Goal: Task Accomplishment & Management: Manage account settings

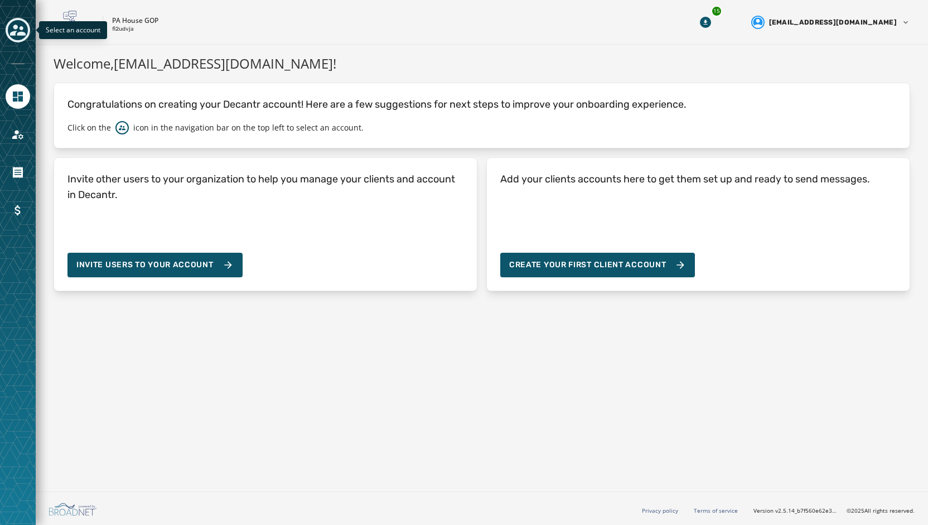
click at [15, 38] on div "Toggle account select drawer" at bounding box center [18, 30] width 20 height 20
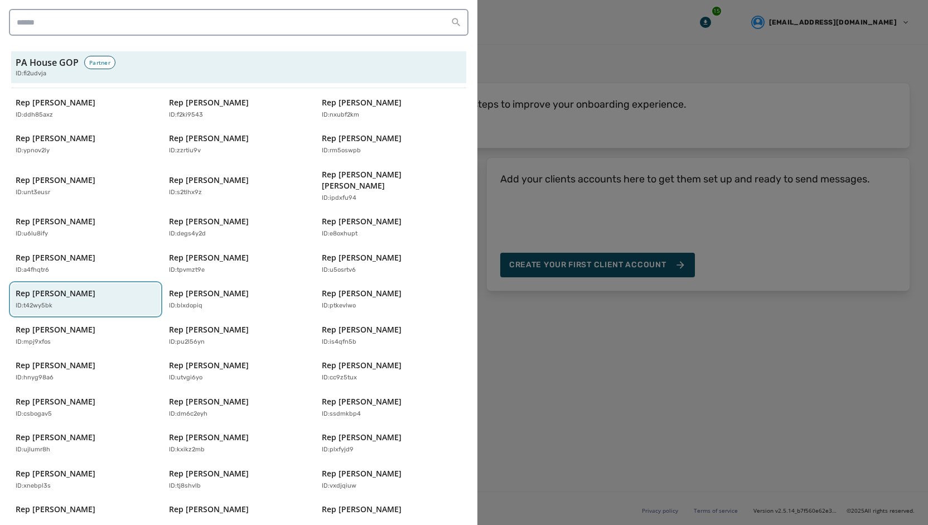
click at [71, 288] on div "Rep Gary Day ID: t42wy5bk" at bounding box center [80, 299] width 129 height 23
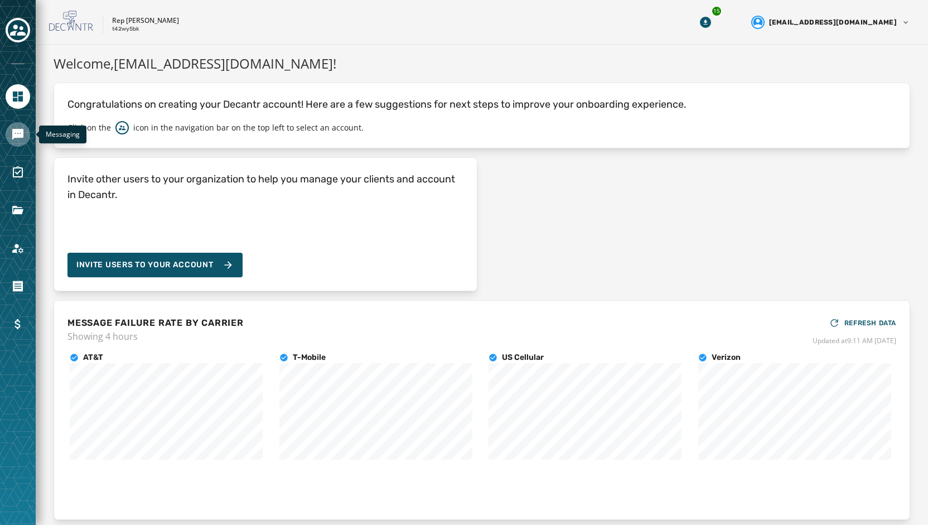
click at [20, 136] on icon "Navigate to Messaging" at bounding box center [17, 134] width 11 height 11
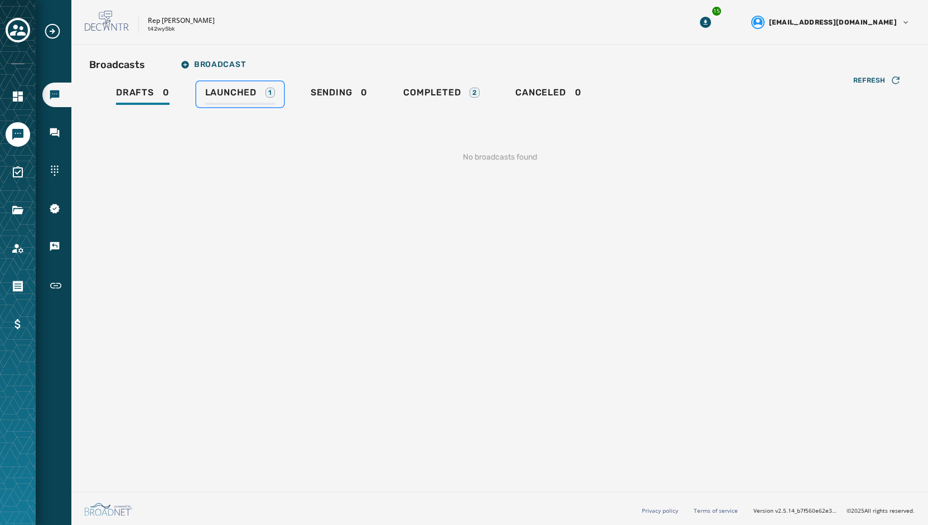
click at [249, 99] on div "Launched 1" at bounding box center [240, 96] width 70 height 18
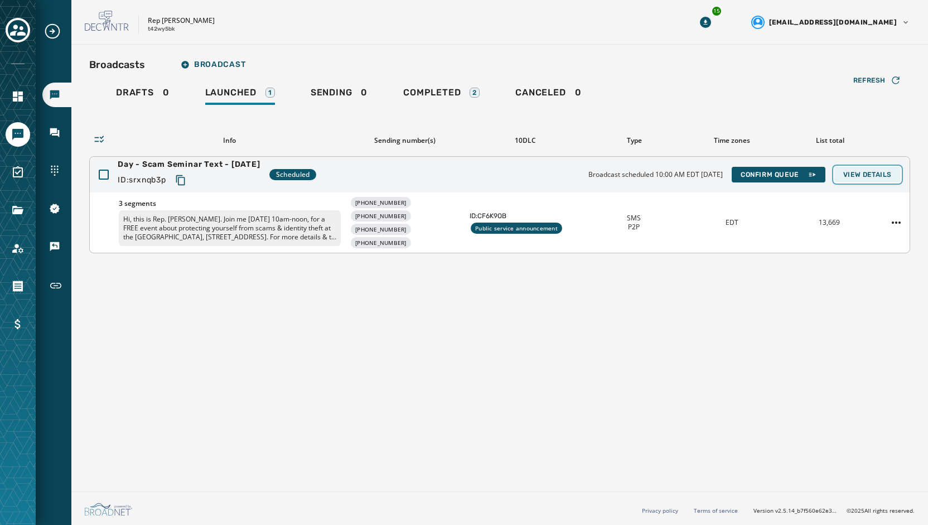
click at [857, 175] on span "View Details" at bounding box center [867, 174] width 49 height 9
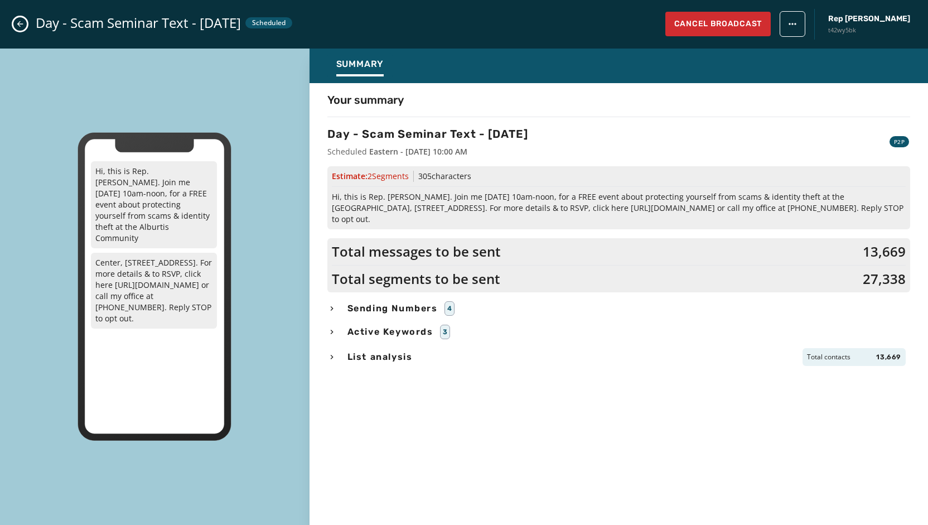
click at [684, 325] on div "Active Keywords 3" at bounding box center [618, 332] width 583 height 15
click at [390, 302] on span "Sending Numbers" at bounding box center [392, 308] width 95 height 13
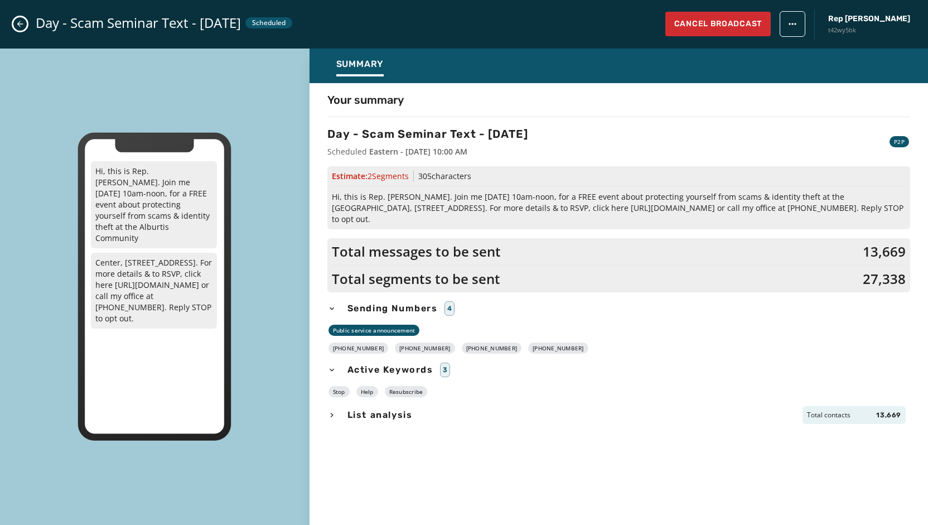
drag, startPoint x: 561, startPoint y: 334, endPoint x: 342, endPoint y: 339, distance: 219.2
click at [342, 342] on div "+1 610 422-7234 +1 610 422-7238 +1 610 422-7239 +1 610 422-7249" at bounding box center [618, 347] width 583 height 11
copy div "610 422-7234 +1 610 422-7238 +1 610 422-7239 +1 610 422-7249"
drag, startPoint x: 873, startPoint y: 207, endPoint x: 339, endPoint y: 194, distance: 535.0
click at [329, 194] on div "Estimate: 2 Segment s 305 characters Hi, this is Rep. Gary Day. Join me Oct. 17…" at bounding box center [618, 197] width 583 height 63
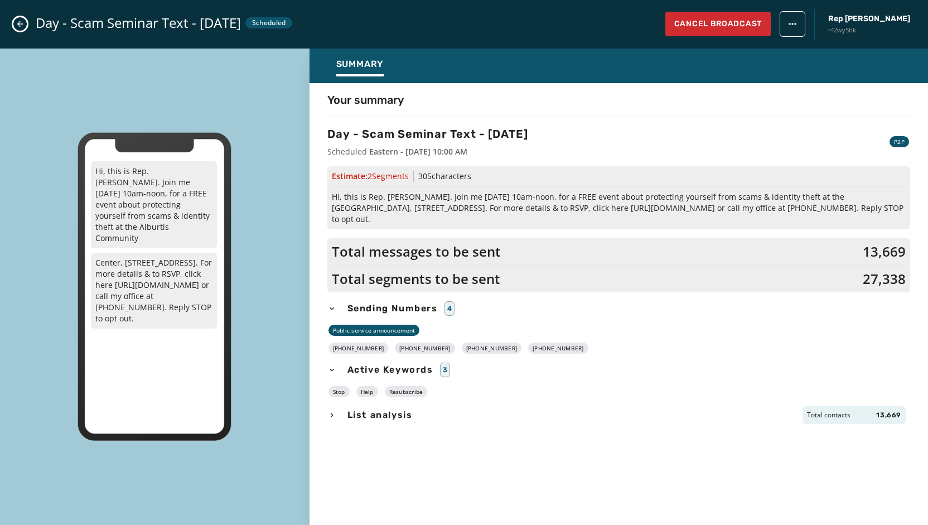
copy span "Hi, this is Rep. [PERSON_NAME]. Join me [DATE] 10am-noon, for a FREE event abou…"
click at [16, 24] on icon "Close admin drawer" at bounding box center [20, 24] width 9 height 9
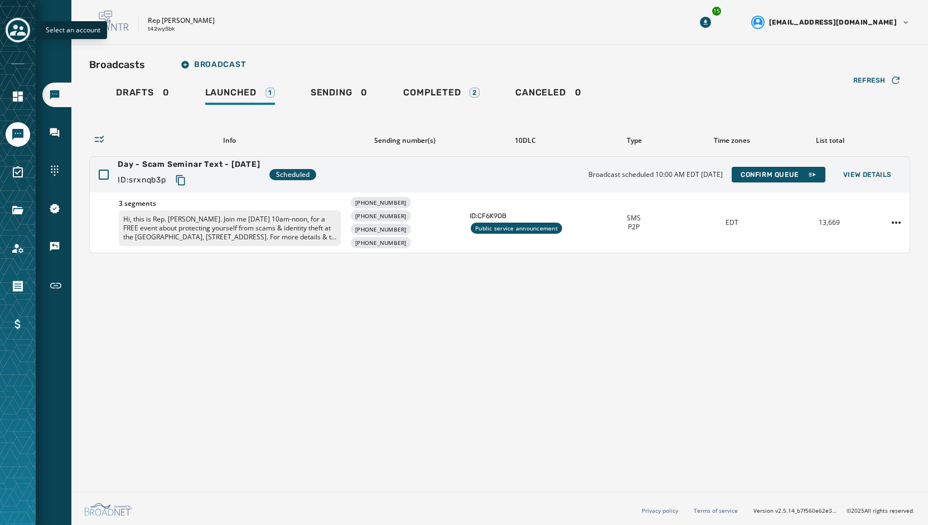
click at [18, 27] on icon "Toggle account select drawer" at bounding box center [18, 30] width 16 height 16
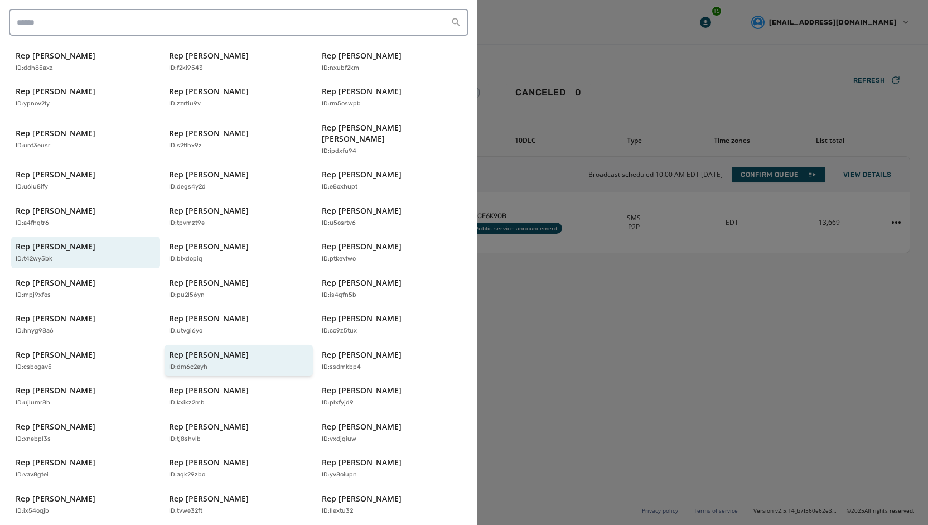
scroll to position [112, 0]
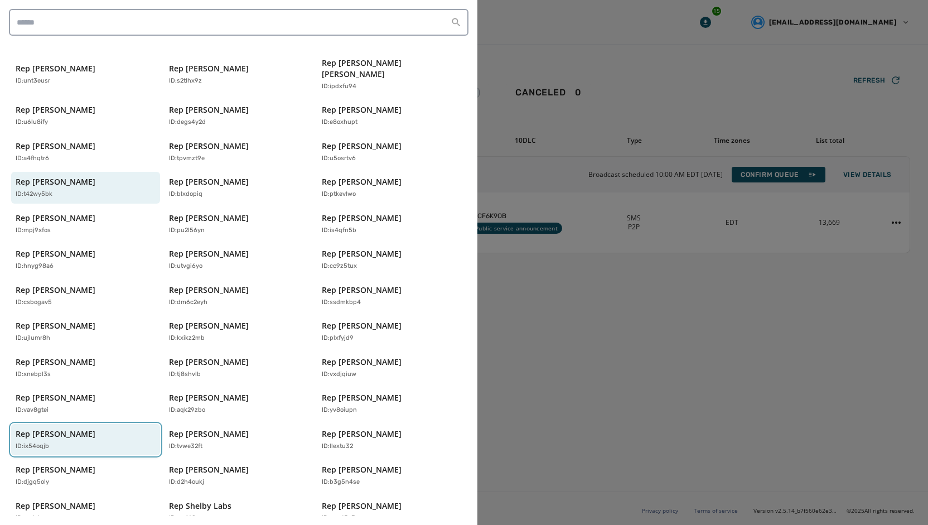
click at [66, 428] on p "Rep [PERSON_NAME]" at bounding box center [56, 433] width 80 height 11
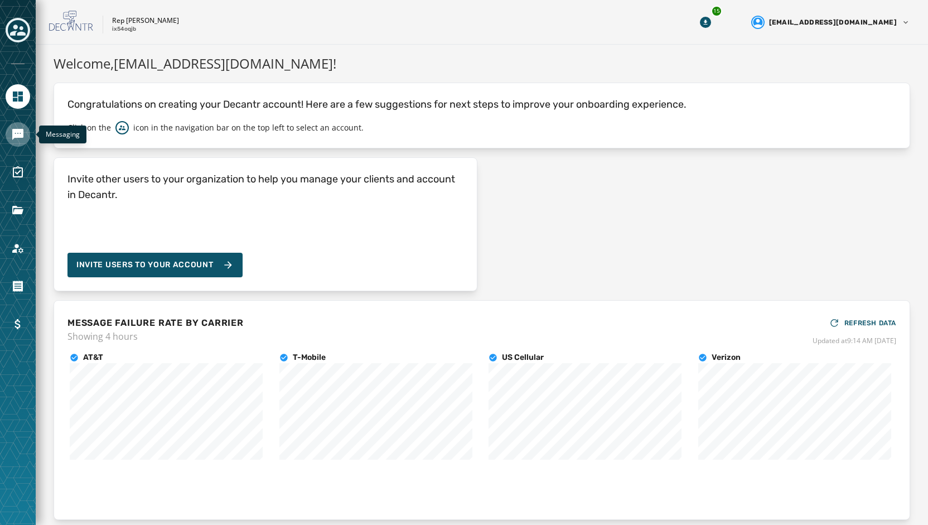
click at [22, 133] on icon "Navigate to Messaging" at bounding box center [17, 134] width 11 height 11
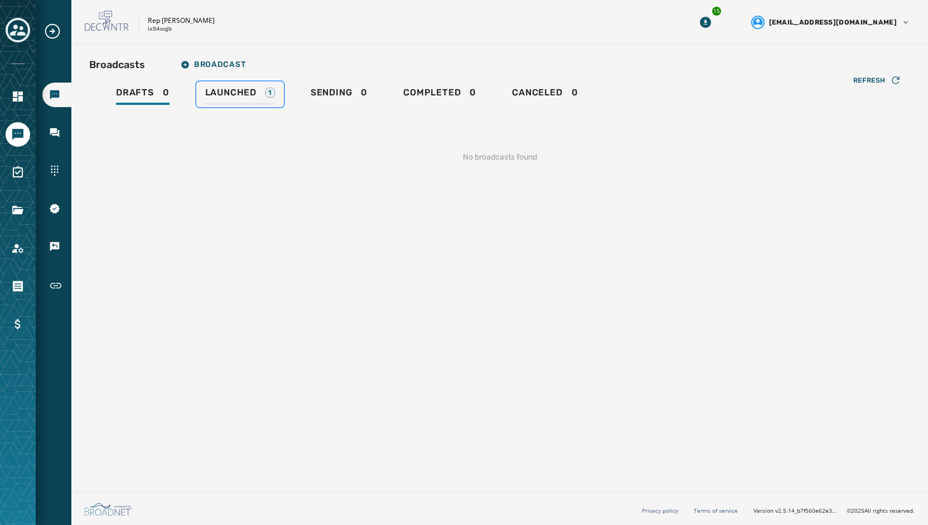
click at [234, 97] on span "Launched" at bounding box center [230, 92] width 51 height 11
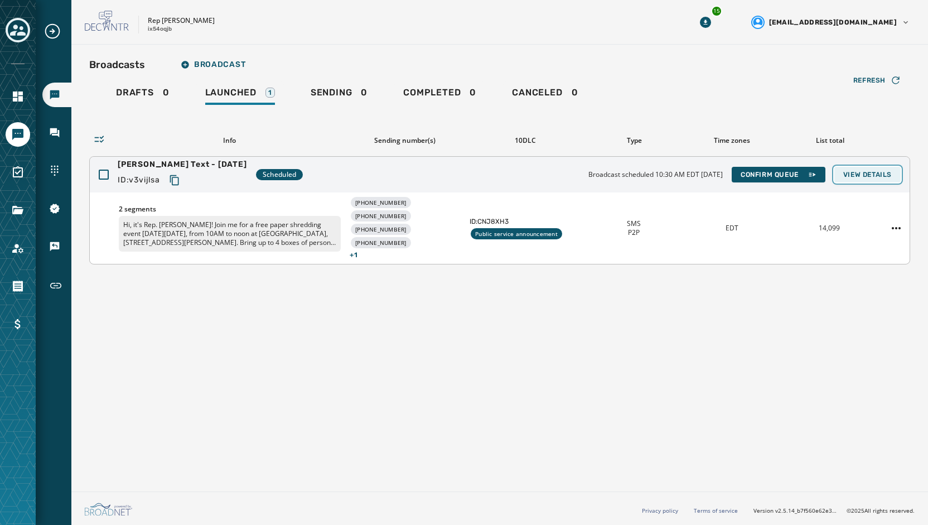
click at [863, 176] on span "View Details" at bounding box center [867, 174] width 49 height 9
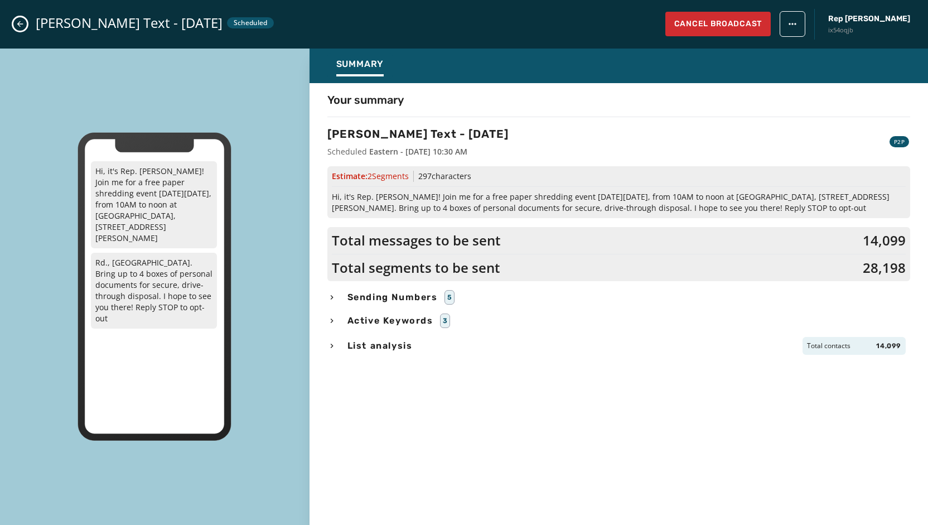
click at [405, 299] on span "Sending Numbers" at bounding box center [392, 297] width 95 height 13
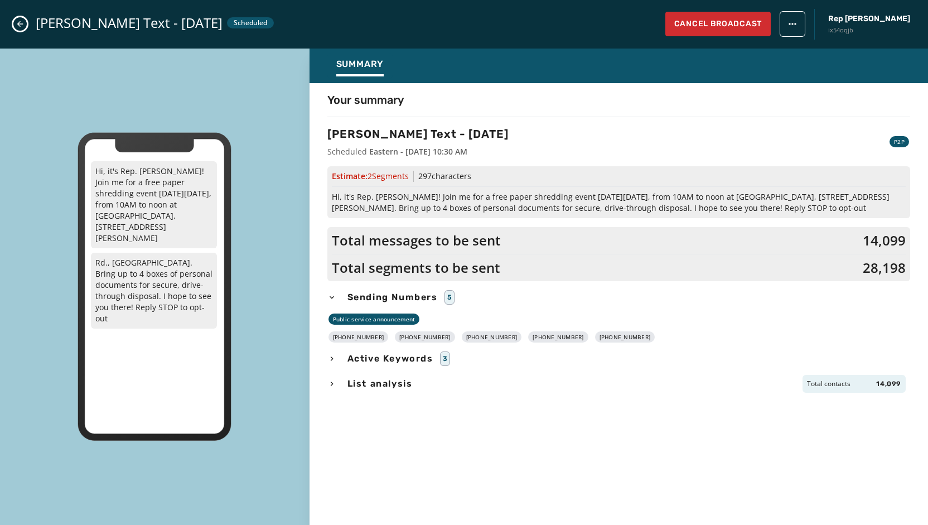
drag, startPoint x: 621, startPoint y: 335, endPoint x: 342, endPoint y: 337, distance: 278.9
click at [342, 337] on div "+1 610 403-9814 +1 610 403-9815 +1 610 403-9818 +1 610 403-9820 +1 610 403-9826" at bounding box center [618, 336] width 583 height 11
copy div "610 403-9814 +1 610 403-9815 +1 610 403-9818 +1 610 403-9820 +1 610 403-9826"
click at [392, 202] on span "Hi, it's Rep. [PERSON_NAME]! Join me for a free paper shredding event [DATE][DA…" at bounding box center [619, 202] width 574 height 22
drag, startPoint x: 862, startPoint y: 209, endPoint x: 331, endPoint y: 193, distance: 531.7
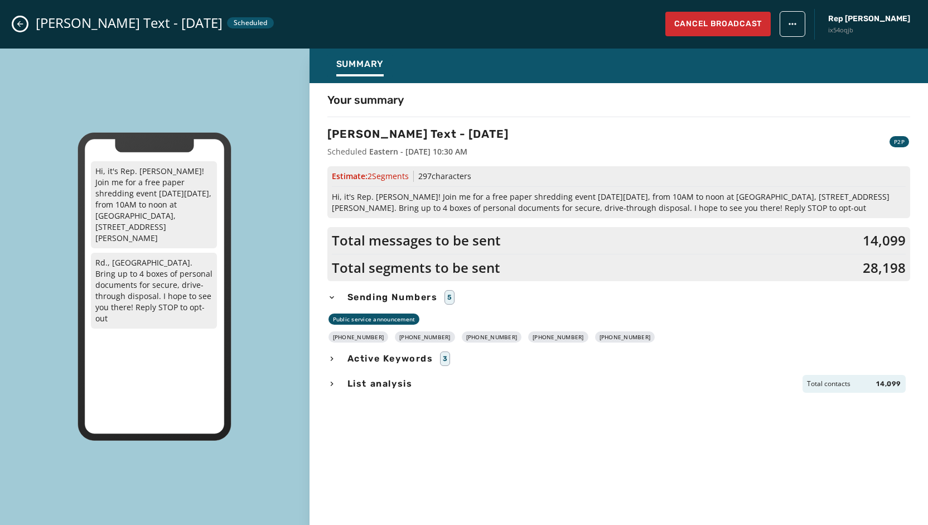
click at [331, 193] on div "Estimate: 2 Segment s 297 characters Hi, it's Rep. Milou Mackenzie! Join me for…" at bounding box center [618, 192] width 583 height 52
copy span "Hi, it's Rep. [PERSON_NAME]! Join me for a free paper shredding event [DATE][DA…"
click at [25, 22] on button "Close admin drawer" at bounding box center [19, 23] width 13 height 13
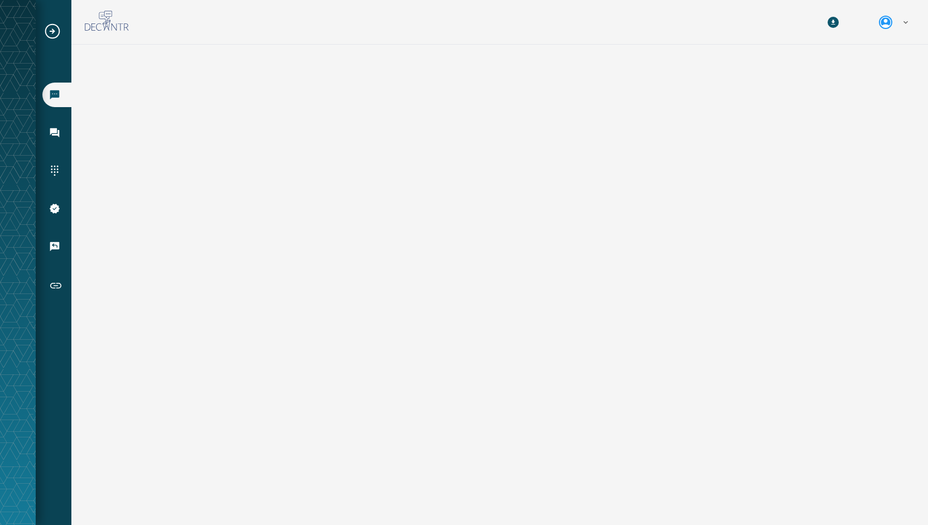
click at [54, 36] on icon "Expand sub nav menu" at bounding box center [53, 31] width 18 height 18
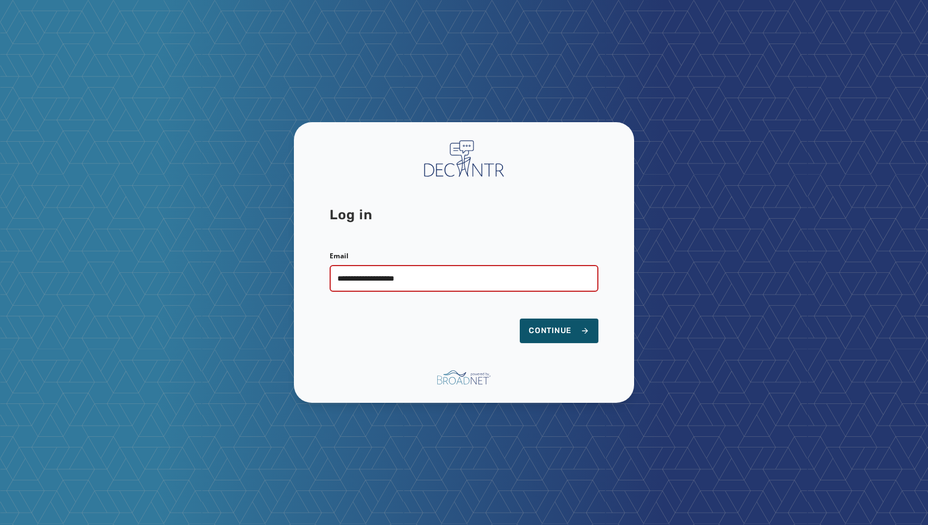
type input "**********"
click at [520, 318] on button "Continue" at bounding box center [559, 330] width 79 height 25
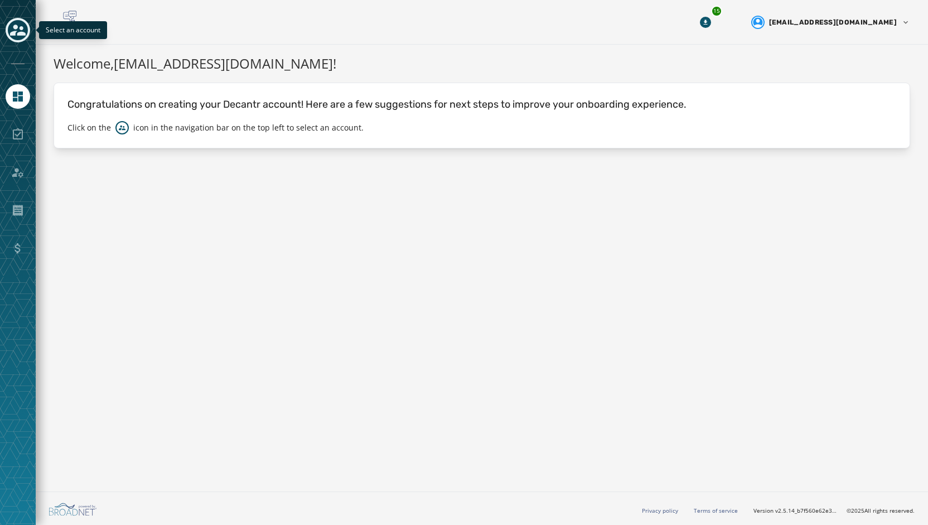
click at [15, 32] on icon "Toggle account select drawer" at bounding box center [18, 30] width 16 height 11
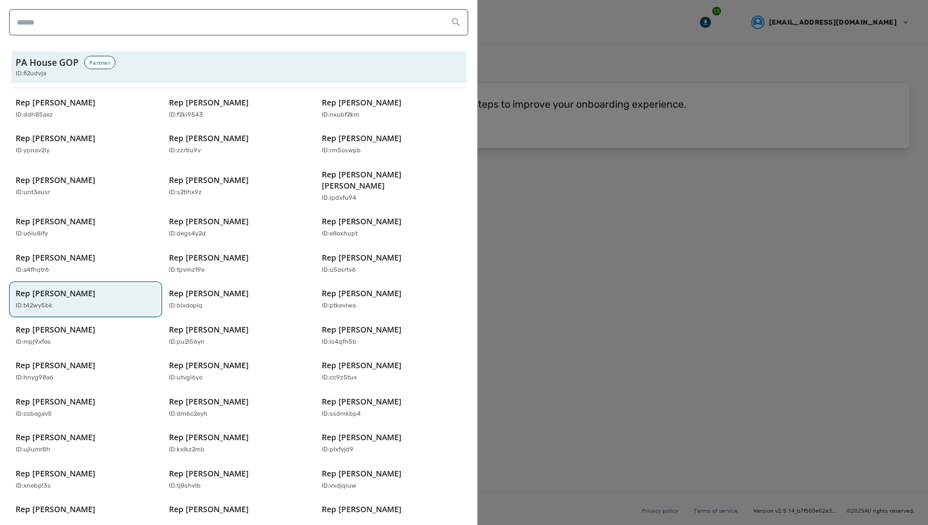
click at [36, 288] on p "Rep [PERSON_NAME]" at bounding box center [56, 293] width 80 height 11
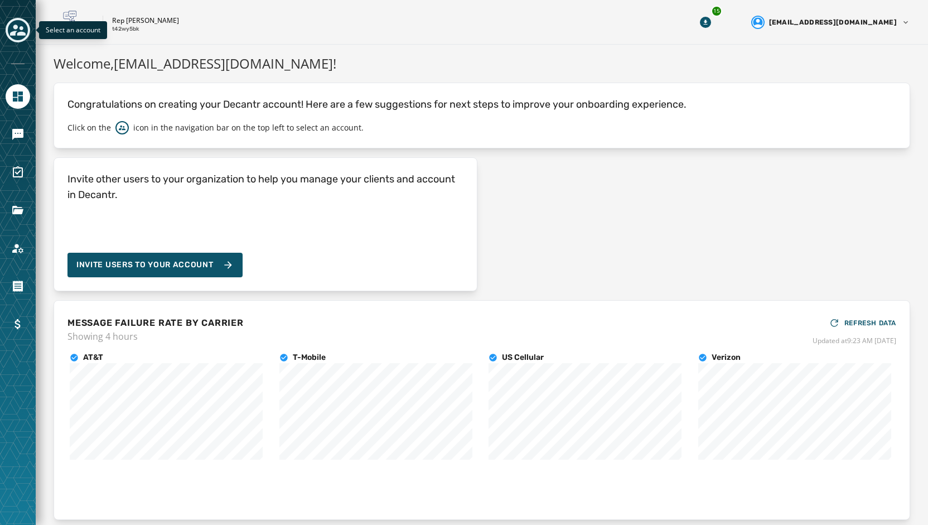
click at [18, 30] on icon "Toggle account select drawer" at bounding box center [18, 30] width 16 height 16
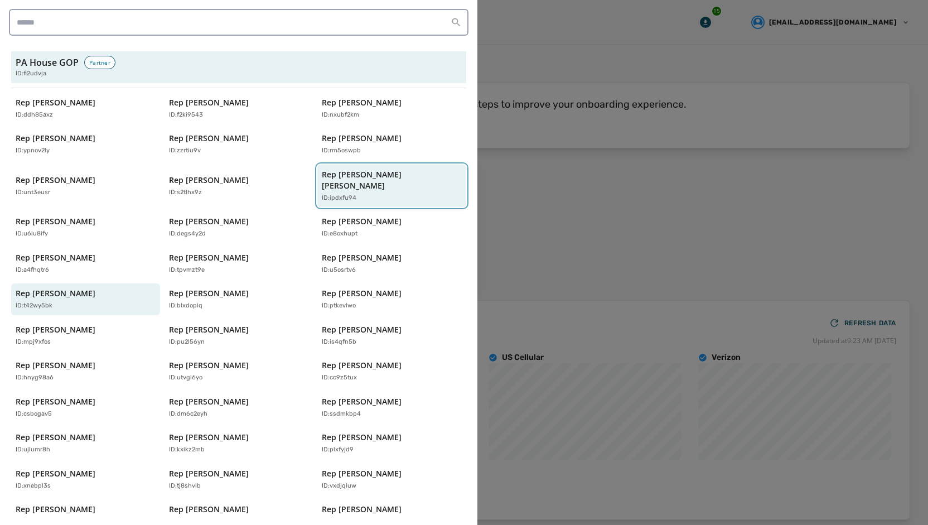
click at [367, 178] on p "Rep [PERSON_NAME] [PERSON_NAME]" at bounding box center [386, 180] width 129 height 22
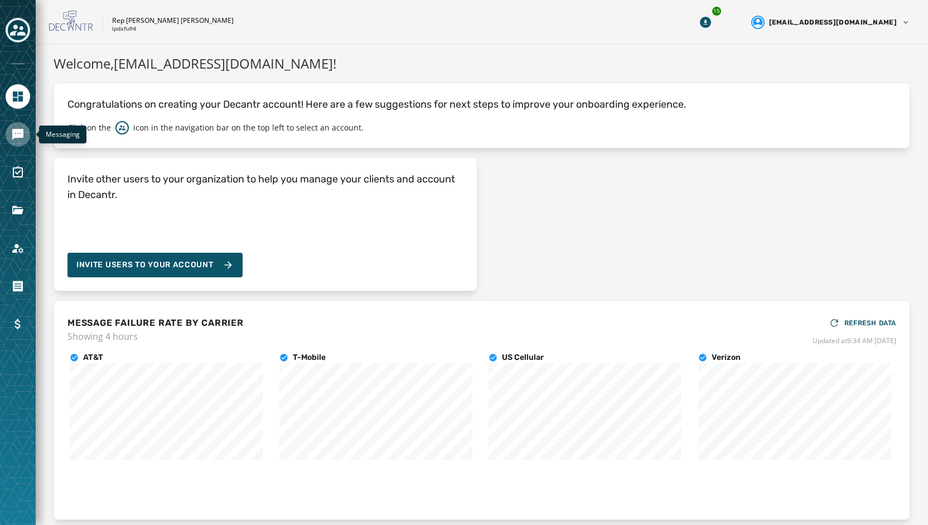
click at [17, 134] on icon "Navigate to Messaging" at bounding box center [17, 134] width 11 height 11
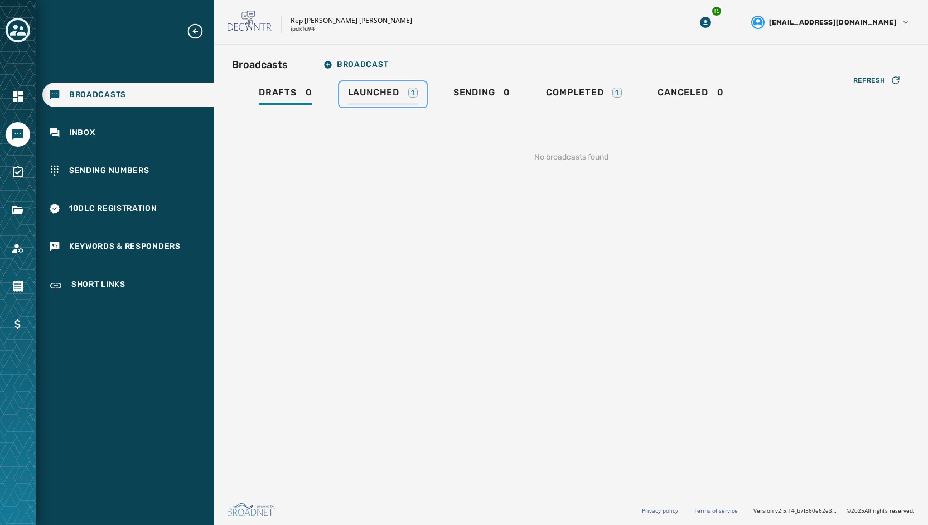
click at [363, 87] on span "Launched" at bounding box center [373, 92] width 51 height 11
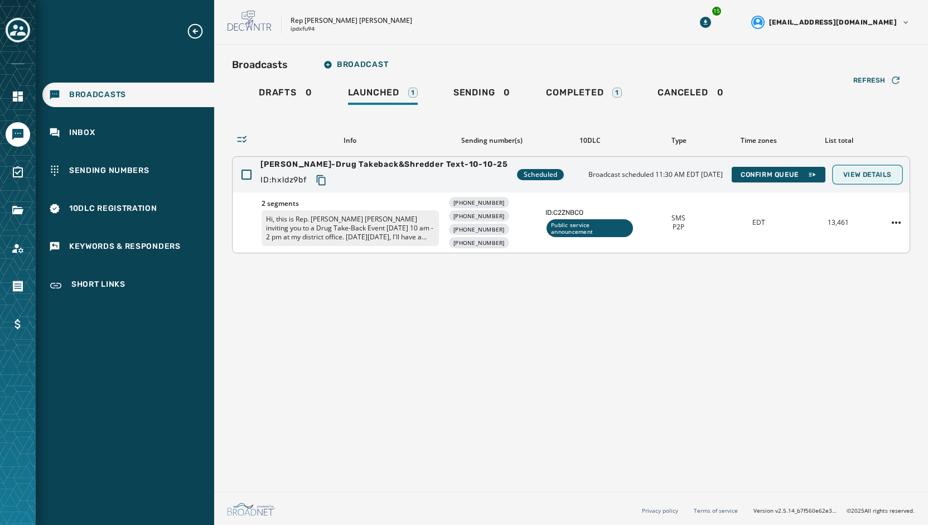
click at [867, 176] on span "View Details" at bounding box center [867, 174] width 49 height 9
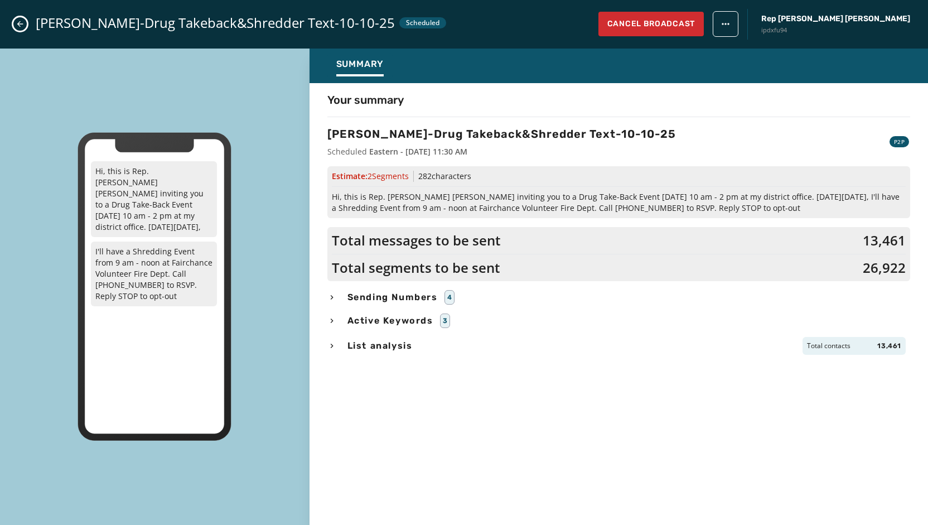
click at [393, 297] on span "Sending Numbers" at bounding box center [392, 297] width 95 height 13
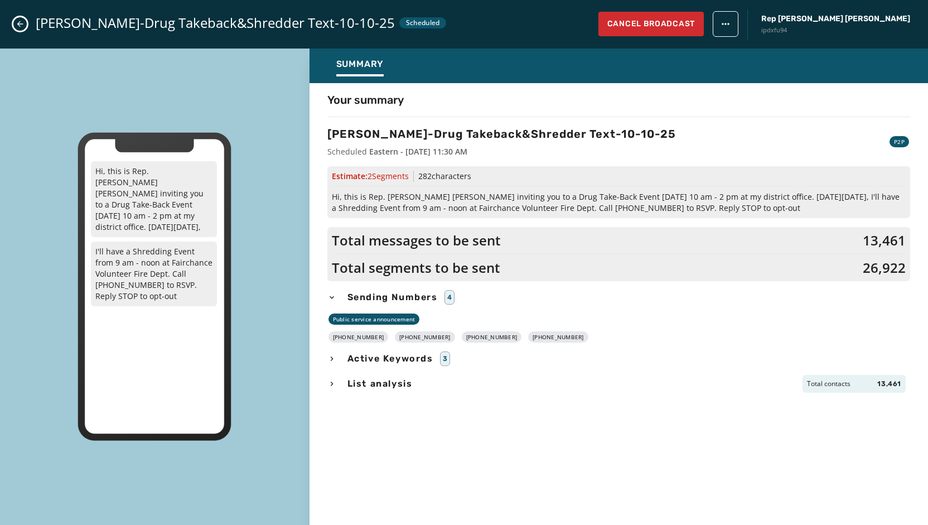
drag, startPoint x: 559, startPoint y: 336, endPoint x: 341, endPoint y: 335, distance: 218.1
click at [341, 335] on div "+1 724 216-9298 +1 724 216-9303 +1 724 216-9305 +1 724 216-9306" at bounding box center [618, 336] width 583 height 11
copy div "724 216-9298 +1 724 216-9303 +1 724 216-9305 +1 724 216-9306"
click at [379, 207] on span "Hi, this is Rep. Charity Grimm Krupa inviting you to a Drug Take-Back Event Wed…" at bounding box center [619, 202] width 574 height 22
drag, startPoint x: 789, startPoint y: 206, endPoint x: 329, endPoint y: 198, distance: 460.2
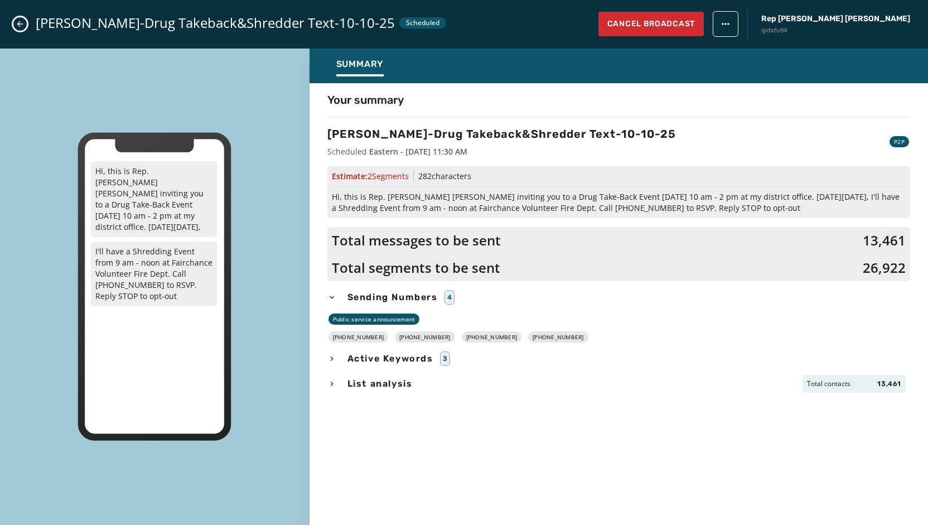
click at [329, 198] on div "Estimate: 2 Segment s 282 characters Hi, this is Rep. Charity Grimm Krupa invit…" at bounding box center [618, 192] width 583 height 52
copy span "Hi, this is Rep. Charity Grimm Krupa inviting you to a Drug Take-Back Event Wed…"
click at [22, 21] on icon "Close admin drawer" at bounding box center [20, 24] width 9 height 9
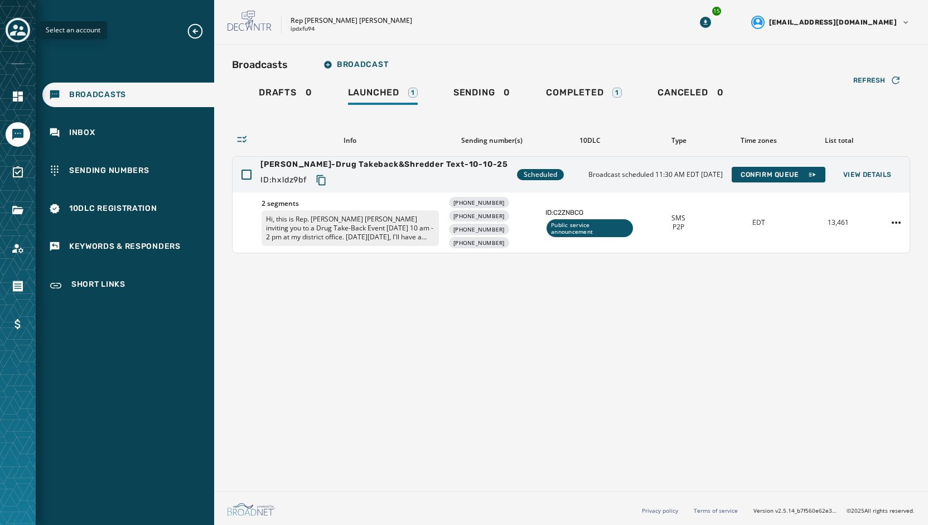
click at [18, 33] on icon "Toggle account select drawer" at bounding box center [18, 30] width 16 height 11
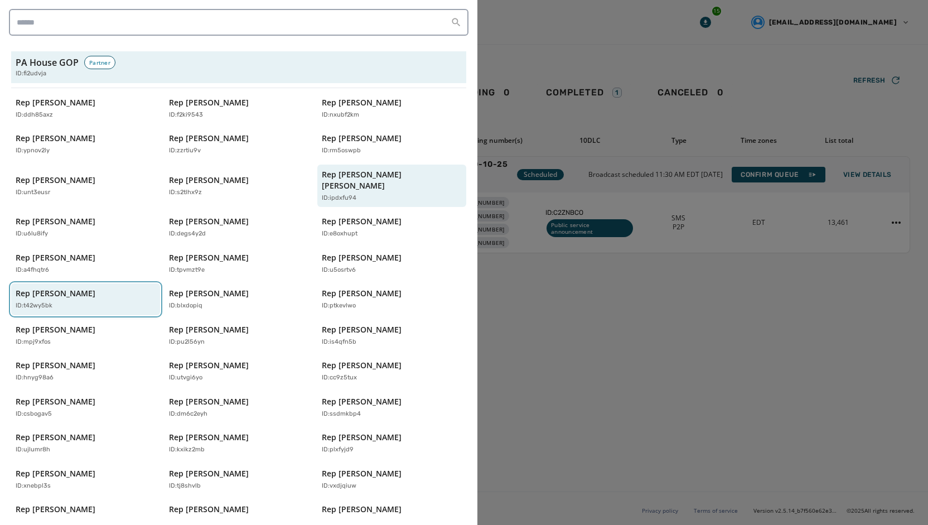
click at [50, 301] on p "ID: t42wy5bk" at bounding box center [34, 305] width 37 height 9
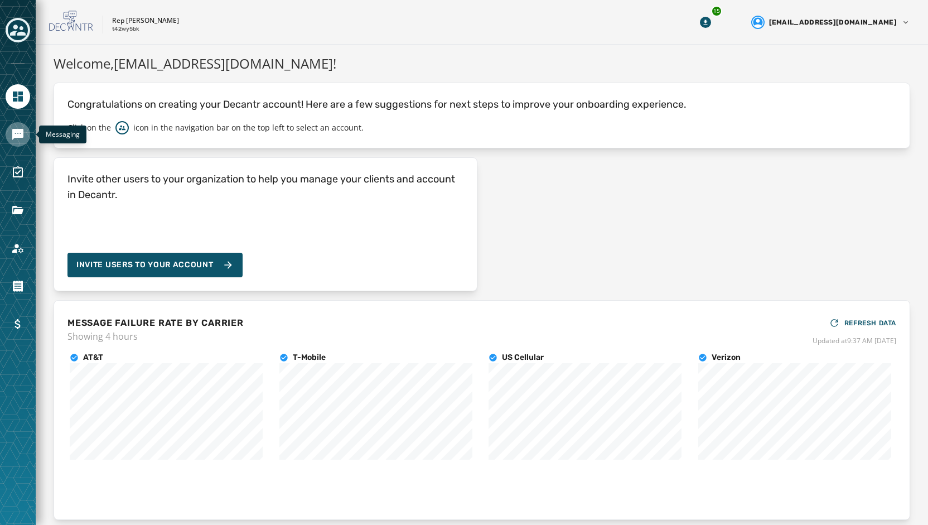
click at [12, 129] on icon "Navigate to Messaging" at bounding box center [17, 134] width 11 height 11
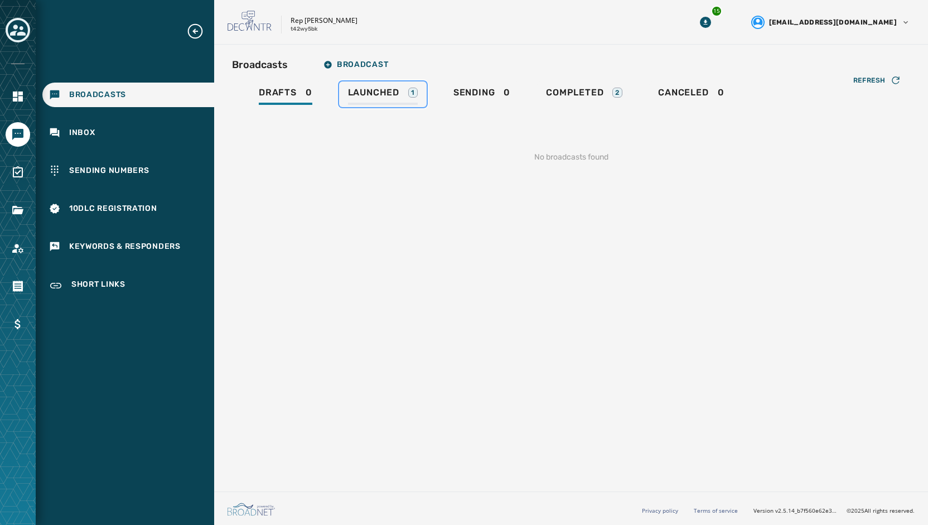
click at [351, 92] on span "Launched" at bounding box center [373, 92] width 51 height 11
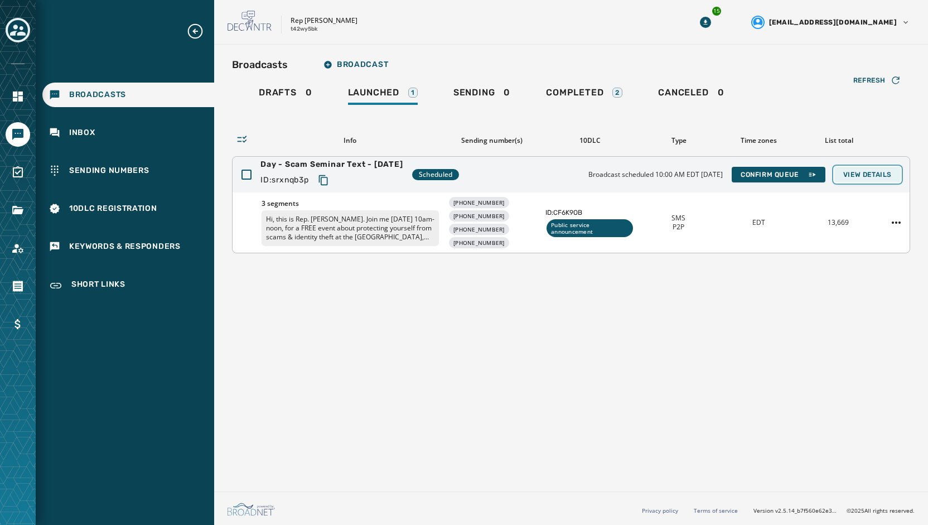
click at [876, 180] on button "View Details" at bounding box center [867, 175] width 66 height 16
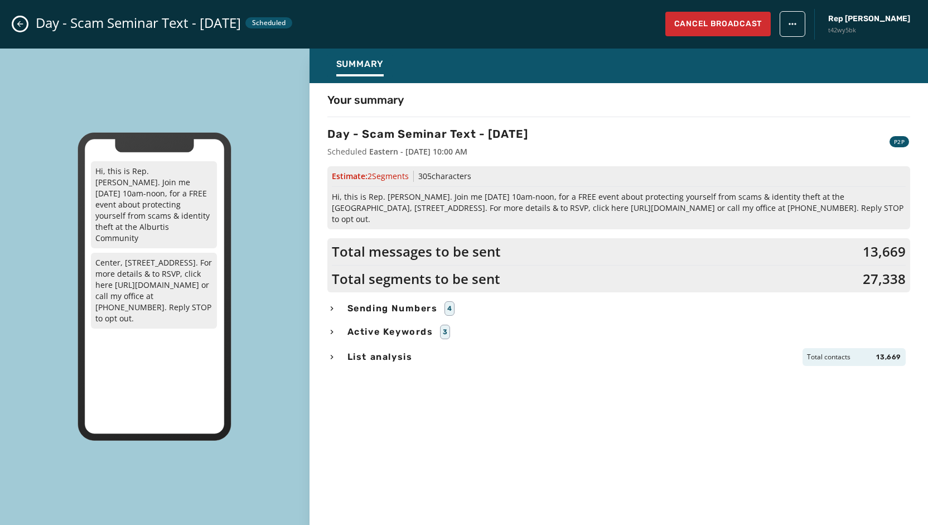
click at [22, 28] on button "Close admin drawer" at bounding box center [19, 23] width 13 height 13
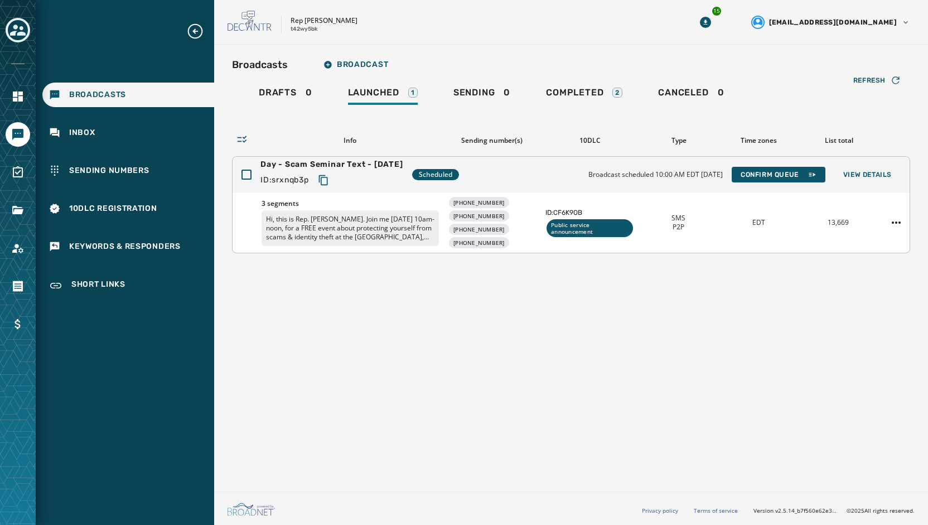
click at [374, 231] on p "Hi, this is Rep. Gary Day. Join me Oct. 17, 10am-noon, for a FREE event about p…" at bounding box center [350, 228] width 177 height 36
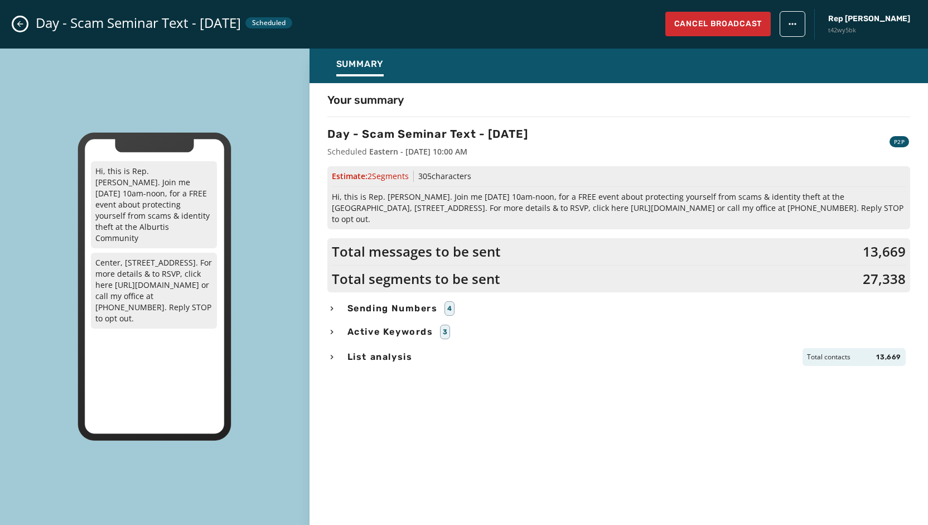
click at [20, 26] on icon "Close admin drawer" at bounding box center [20, 24] width 9 height 9
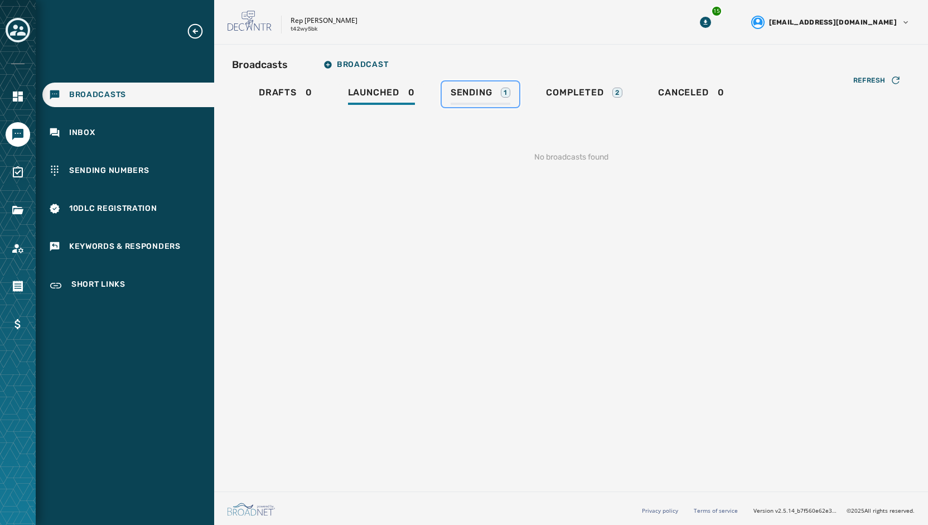
click at [489, 96] on span "Sending" at bounding box center [472, 92] width 42 height 11
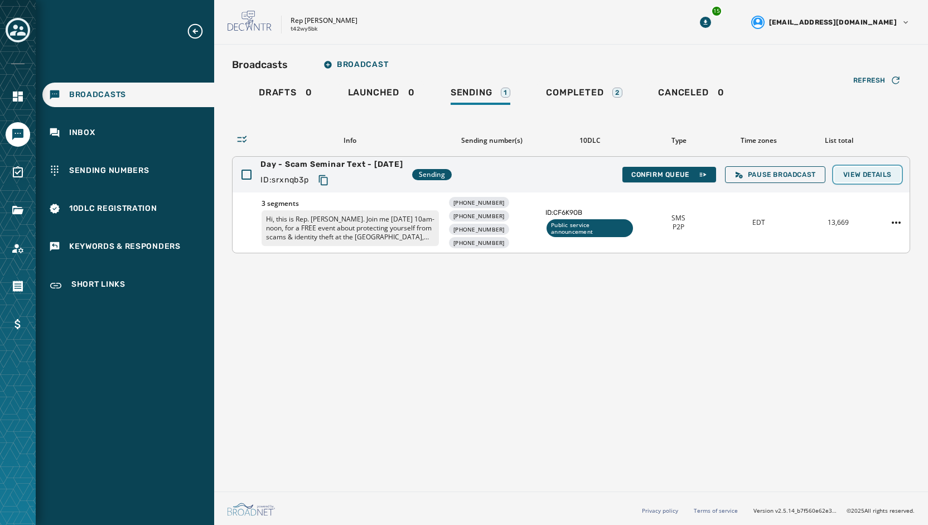
click at [869, 167] on button "View Details" at bounding box center [867, 175] width 66 height 16
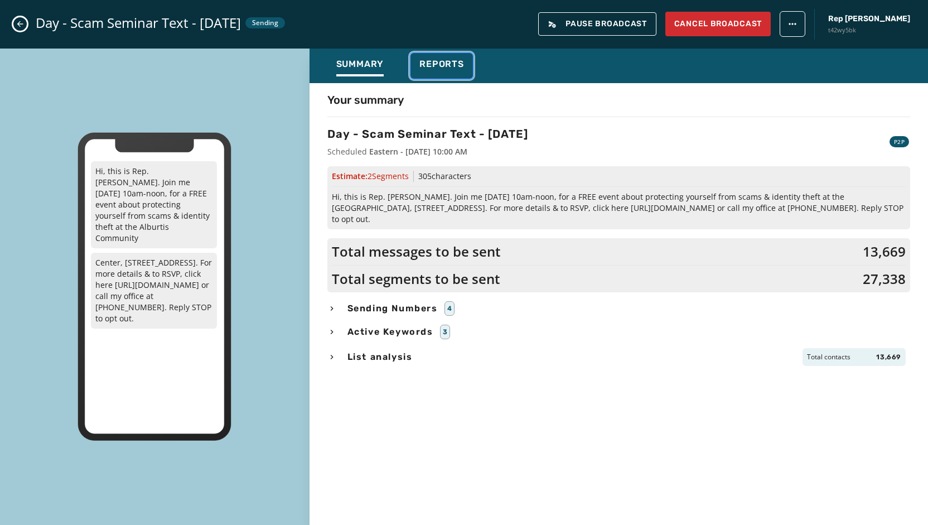
click at [429, 62] on span "Reports" at bounding box center [441, 64] width 45 height 11
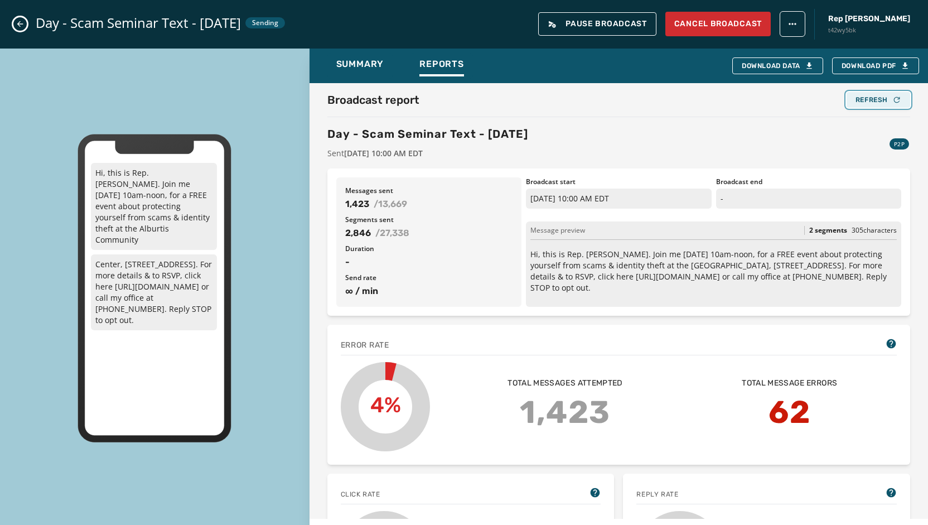
click at [868, 95] on div "Refresh" at bounding box center [879, 99] width 46 height 9
click at [872, 101] on div "Refresh" at bounding box center [879, 99] width 46 height 9
click at [862, 99] on div "Refresh" at bounding box center [879, 99] width 46 height 9
click at [859, 98] on div "Refresh" at bounding box center [879, 99] width 46 height 9
click at [869, 105] on button "Refresh" at bounding box center [879, 100] width 64 height 16
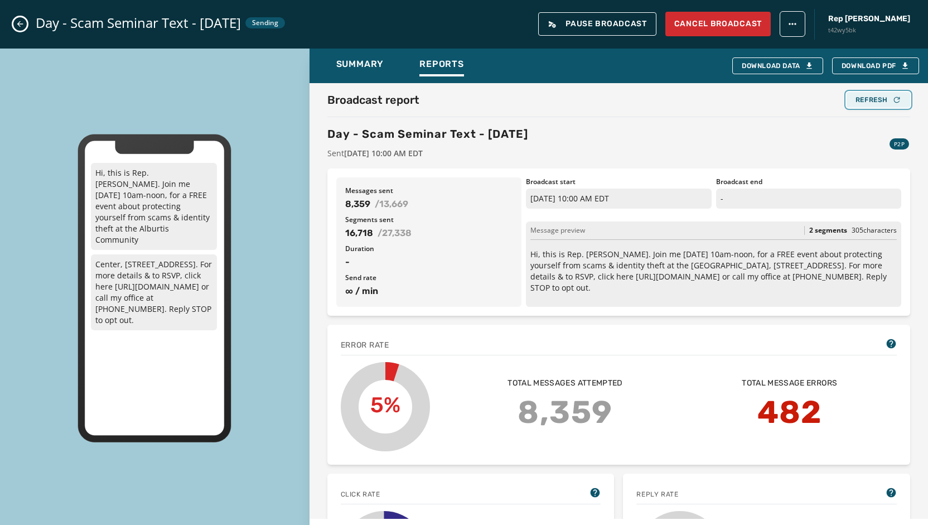
click at [867, 95] on div "Refresh" at bounding box center [879, 99] width 46 height 9
click at [866, 107] on button "Refresh" at bounding box center [879, 100] width 64 height 16
click at [863, 103] on div "Refresh" at bounding box center [879, 99] width 46 height 9
click at [857, 100] on div "Refresh" at bounding box center [879, 99] width 46 height 9
click at [868, 101] on div "Refresh" at bounding box center [879, 99] width 46 height 9
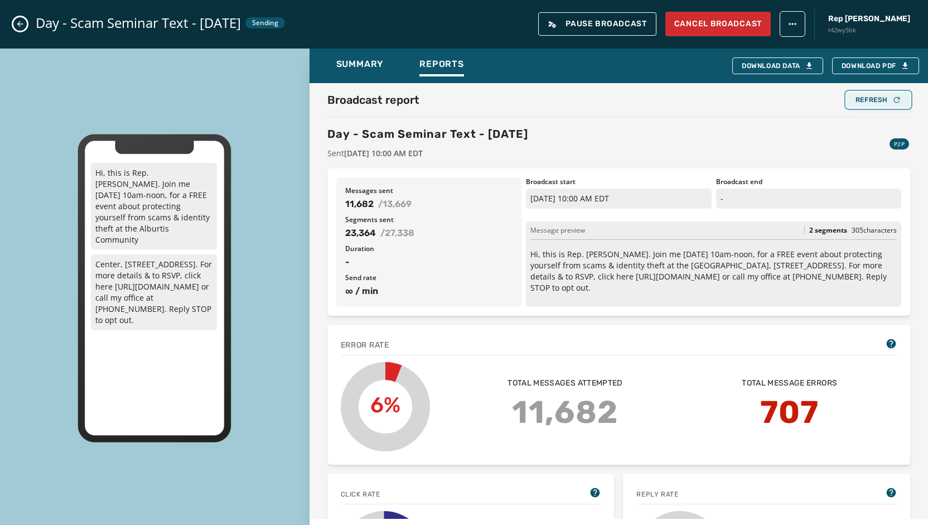
click at [856, 99] on div "Refresh" at bounding box center [879, 99] width 46 height 9
click at [856, 103] on div "Refresh" at bounding box center [879, 99] width 46 height 9
click at [858, 100] on div "Refresh" at bounding box center [879, 99] width 46 height 9
click at [867, 105] on button "Refresh" at bounding box center [879, 100] width 64 height 16
click at [872, 100] on div "Refresh" at bounding box center [879, 99] width 46 height 9
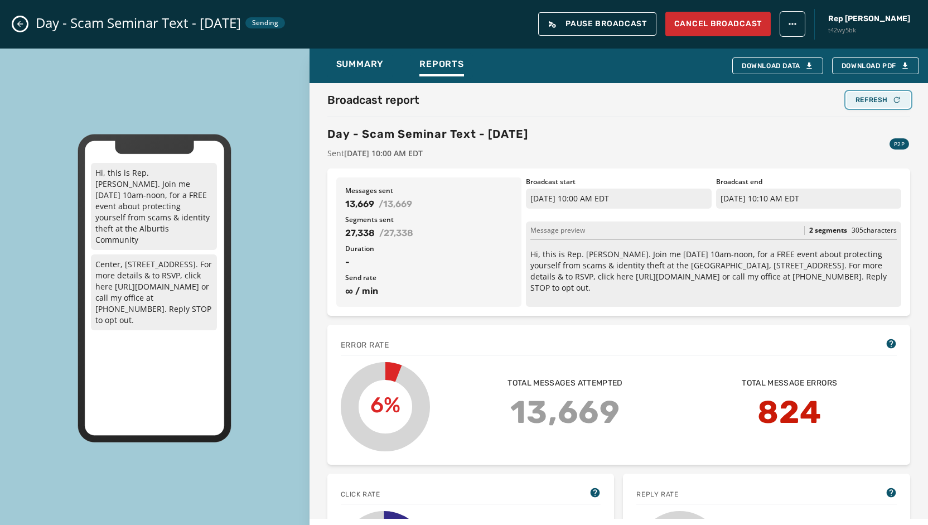
click at [859, 107] on button "Refresh" at bounding box center [879, 100] width 64 height 16
click at [863, 101] on div "Refresh" at bounding box center [879, 99] width 46 height 9
click at [862, 102] on div "Refresh" at bounding box center [879, 99] width 46 height 9
click at [858, 105] on button "Refresh" at bounding box center [879, 100] width 64 height 16
click at [23, 26] on icon "Close admin drawer" at bounding box center [20, 24] width 9 height 9
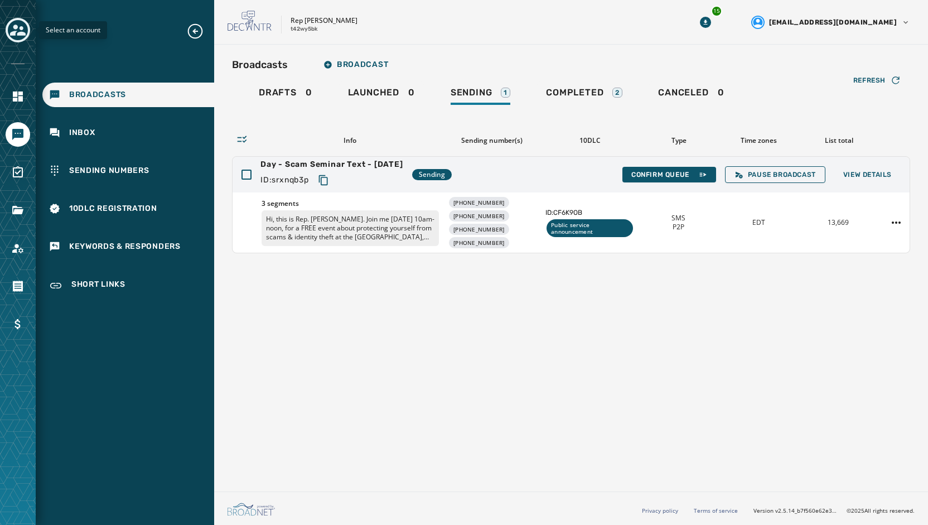
click at [21, 33] on icon "Toggle account select drawer" at bounding box center [18, 30] width 16 height 11
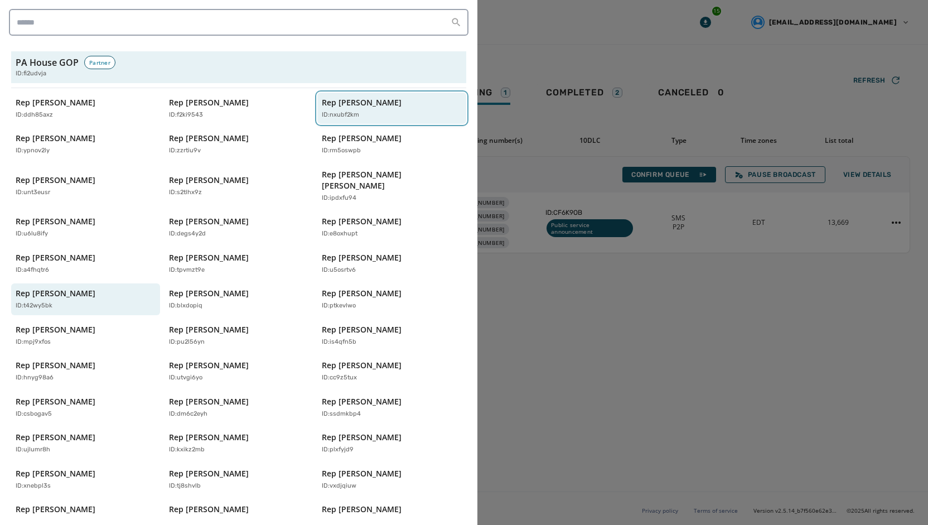
click at [344, 112] on p "ID: nxubf2km" at bounding box center [340, 114] width 37 height 9
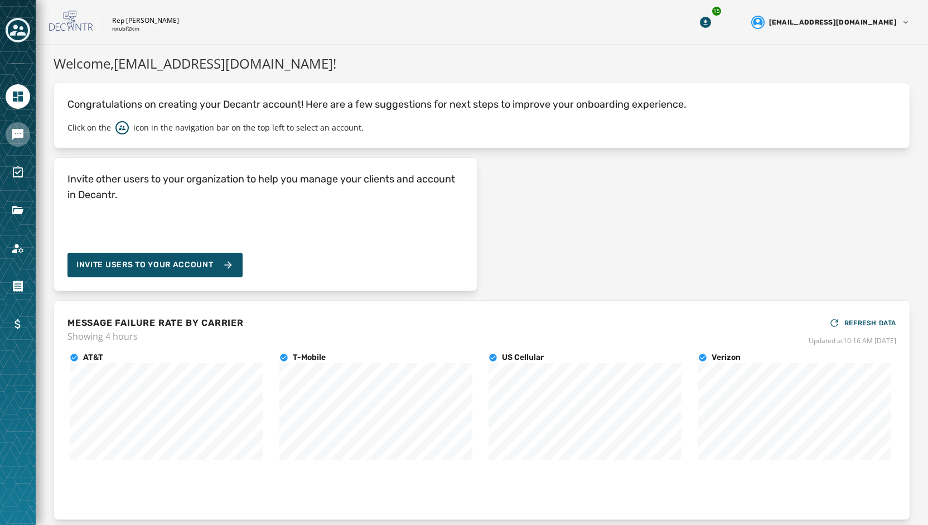
click at [23, 132] on icon "Navigate to Messaging" at bounding box center [17, 134] width 11 height 11
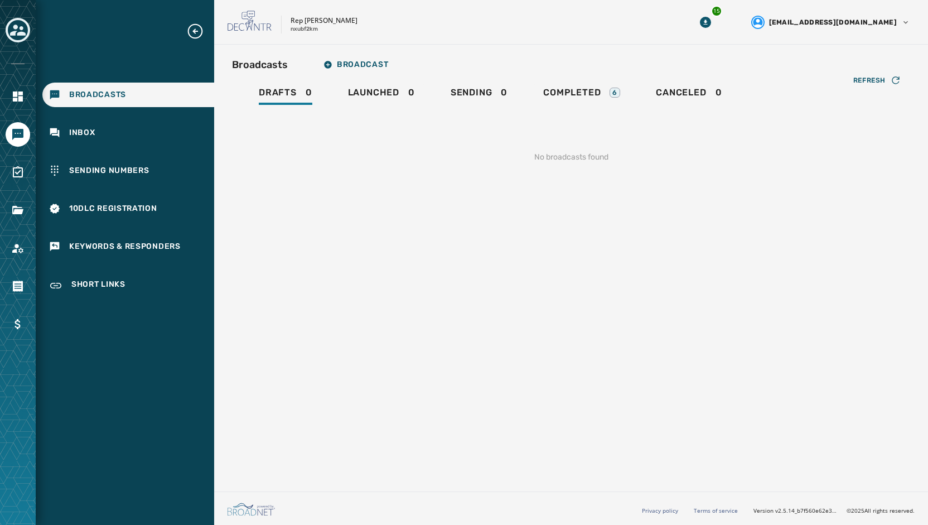
click at [530, 88] on div "Drafts 0 Launched 0 Sending 0 Completed 6 Canceled 0" at bounding box center [571, 94] width 678 height 26
click at [568, 95] on span "Completed" at bounding box center [571, 92] width 57 height 11
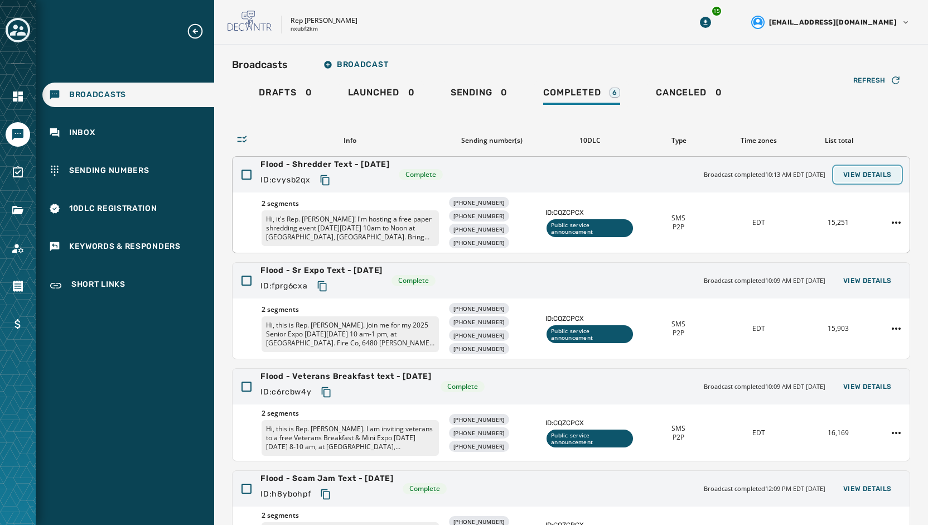
click at [857, 177] on span "View Details" at bounding box center [867, 174] width 49 height 9
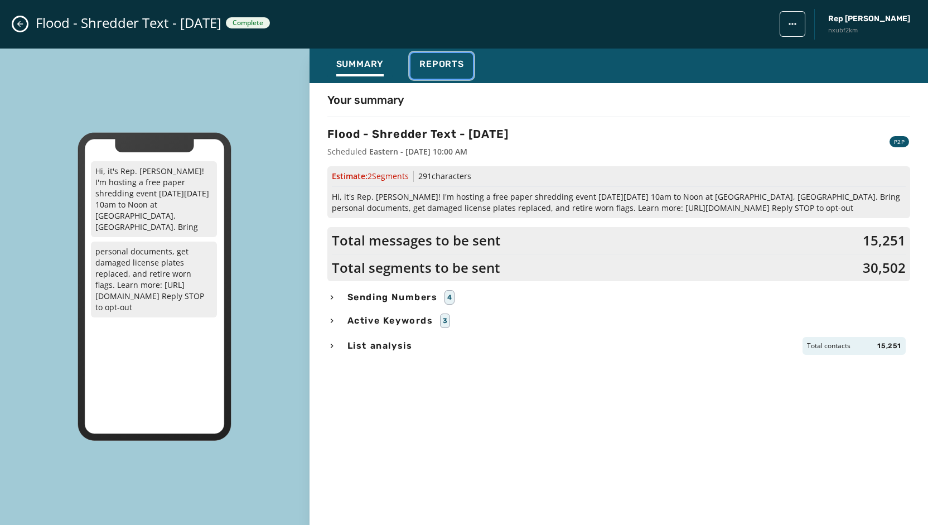
click at [447, 59] on span "Reports" at bounding box center [441, 64] width 45 height 11
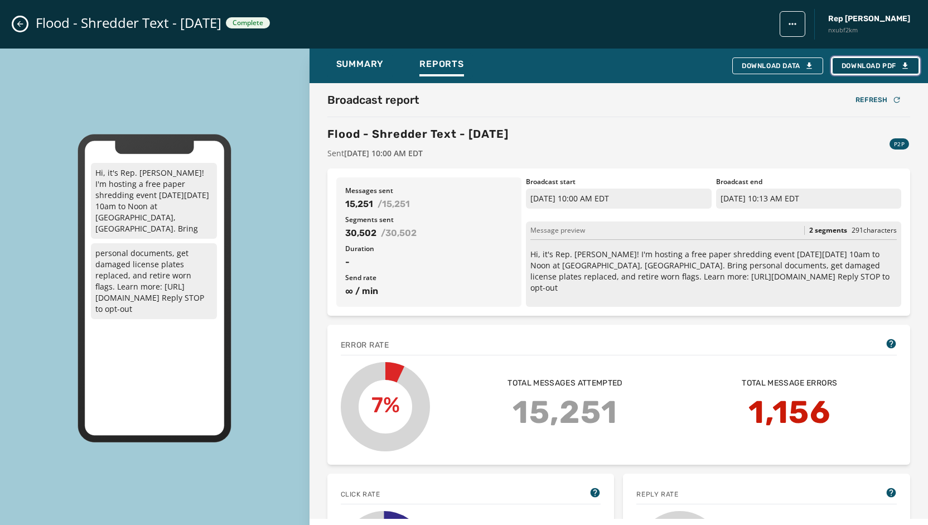
click at [858, 66] on span "Download PDF" at bounding box center [876, 65] width 68 height 9
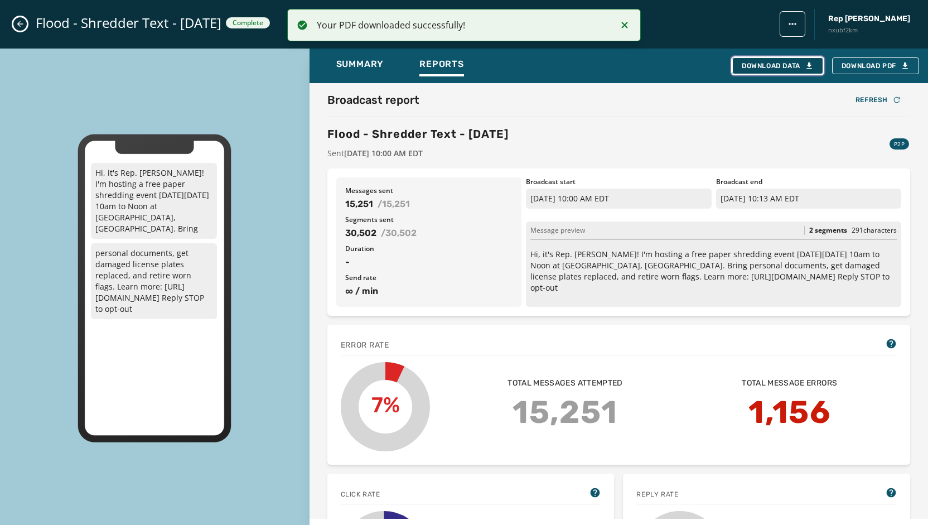
click at [782, 68] on div "Download Data" at bounding box center [778, 65] width 72 height 9
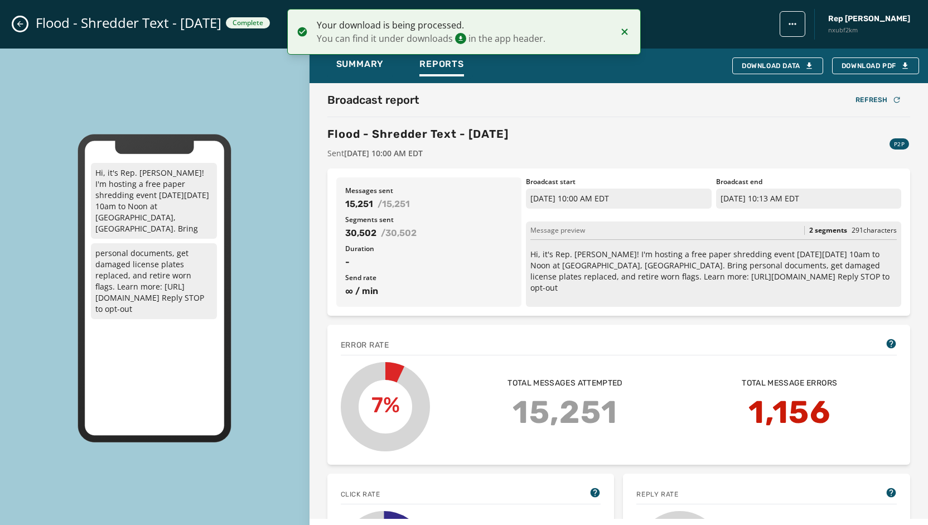
click at [22, 28] on icon "Close admin drawer" at bounding box center [20, 24] width 9 height 9
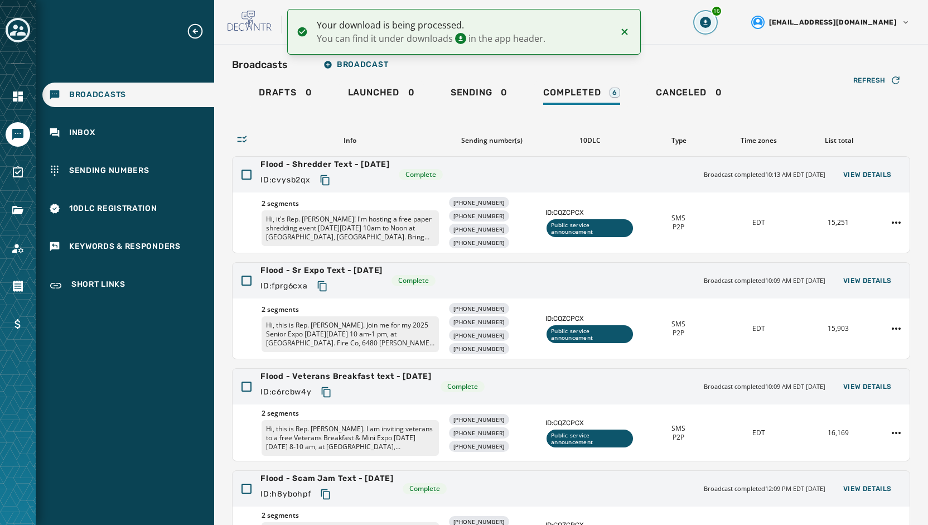
click at [711, 25] on icon "Download Menu" at bounding box center [705, 22] width 11 height 11
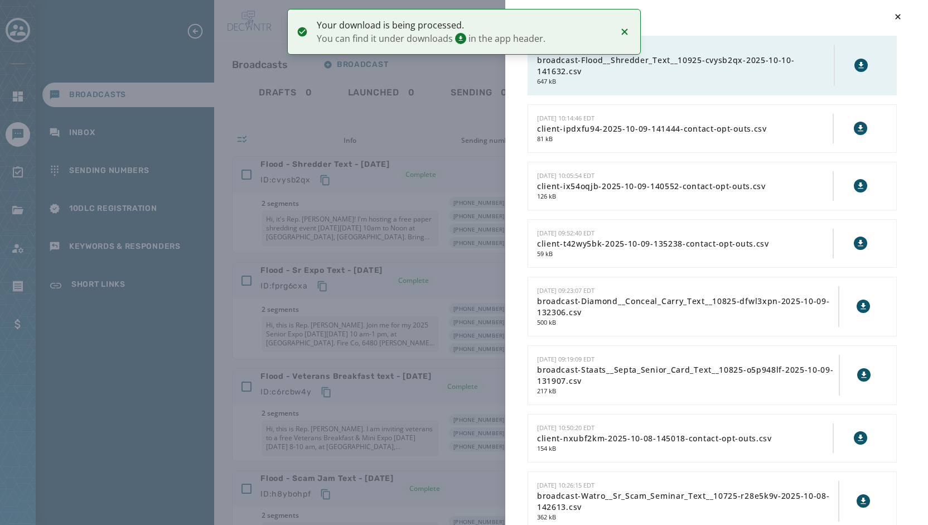
click at [858, 65] on icon at bounding box center [860, 65] width 5 height 6
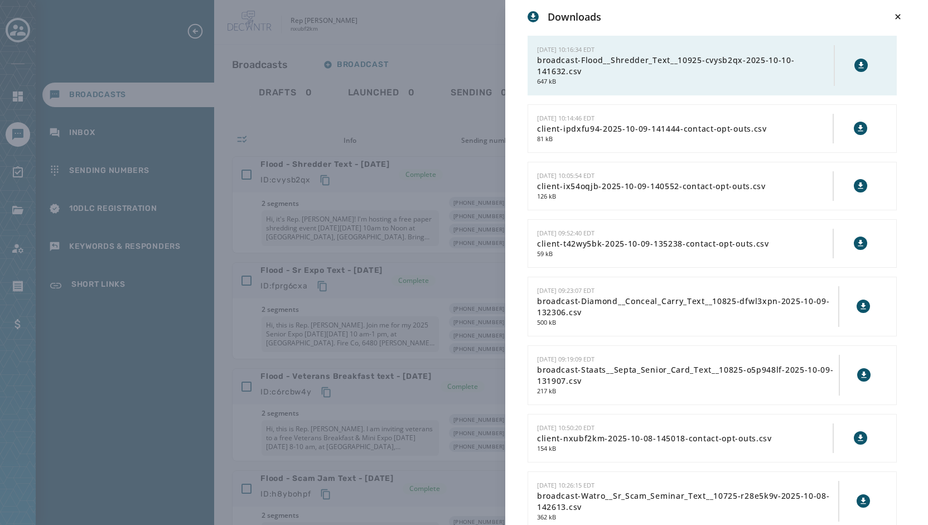
click at [636, 55] on span "broadcast-Flood__Shredder_Text__10925-cvysb2qx-2025-10-10-141632.csv" at bounding box center [685, 66] width 297 height 22
click at [857, 67] on icon at bounding box center [861, 65] width 9 height 9
click at [857, 62] on icon at bounding box center [861, 65] width 9 height 9
click at [413, 109] on div "Downloads 10/10/2025 - 10:16:34 EDT broadcast-Flood__Shredder_Text__10925-cvysb…" at bounding box center [464, 262] width 928 height 525
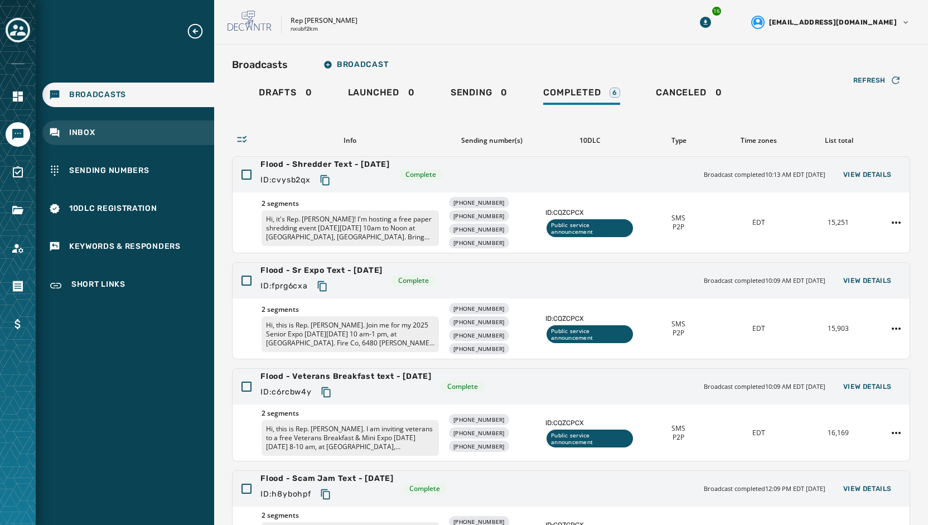
click at [110, 128] on div "Inbox" at bounding box center [128, 132] width 172 height 25
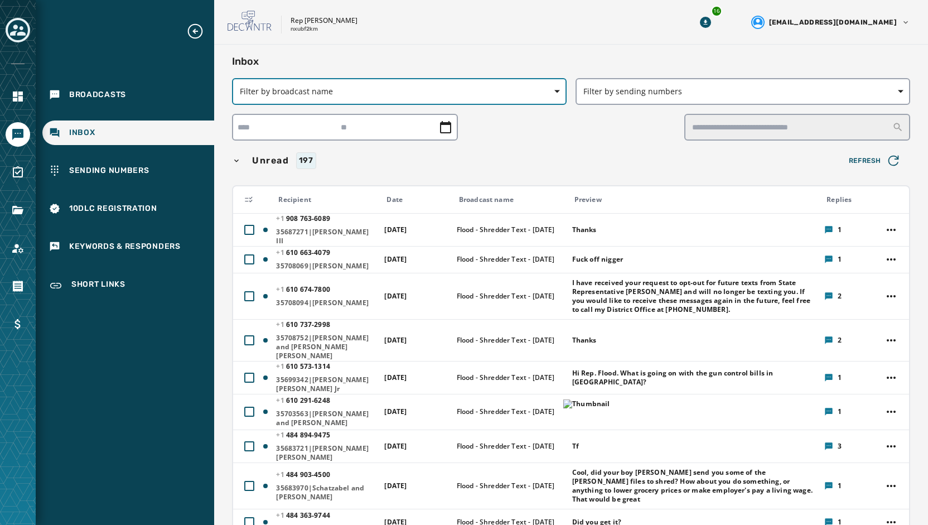
click at [379, 91] on span "Filter by broadcast name" at bounding box center [399, 91] width 319 height 11
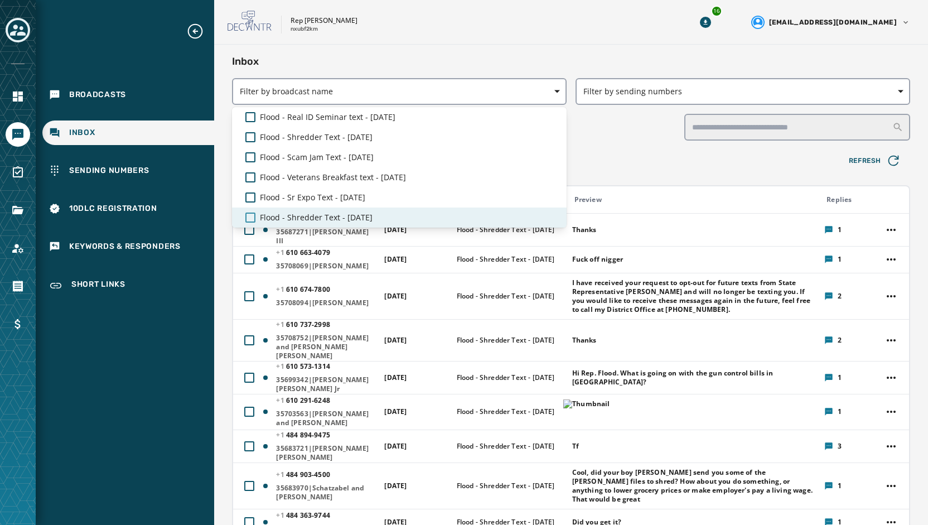
click at [254, 217] on div at bounding box center [250, 217] width 10 height 10
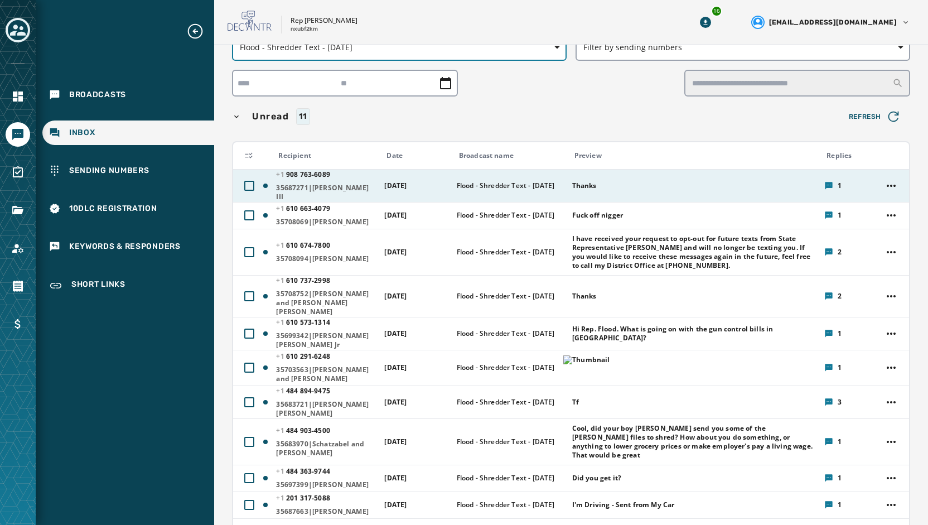
scroll to position [56, 0]
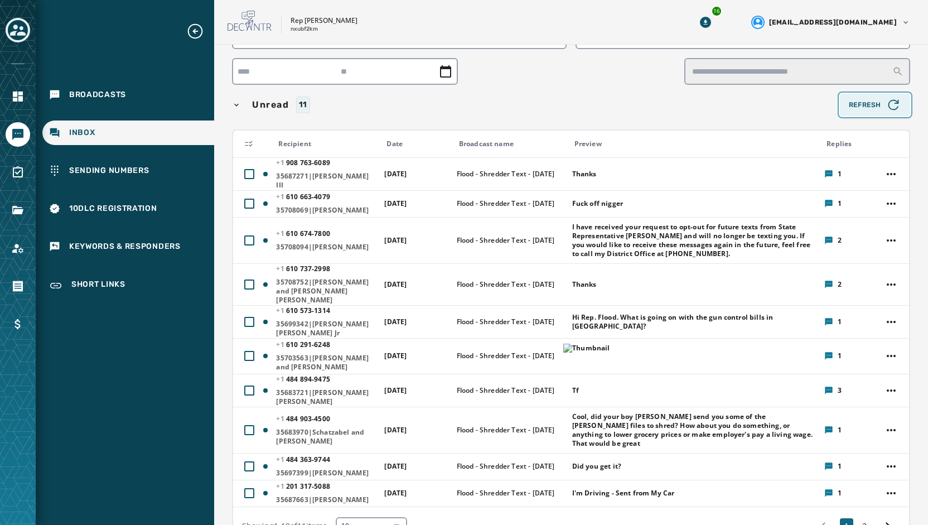
click at [849, 108] on span "Refresh" at bounding box center [875, 105] width 52 height 16
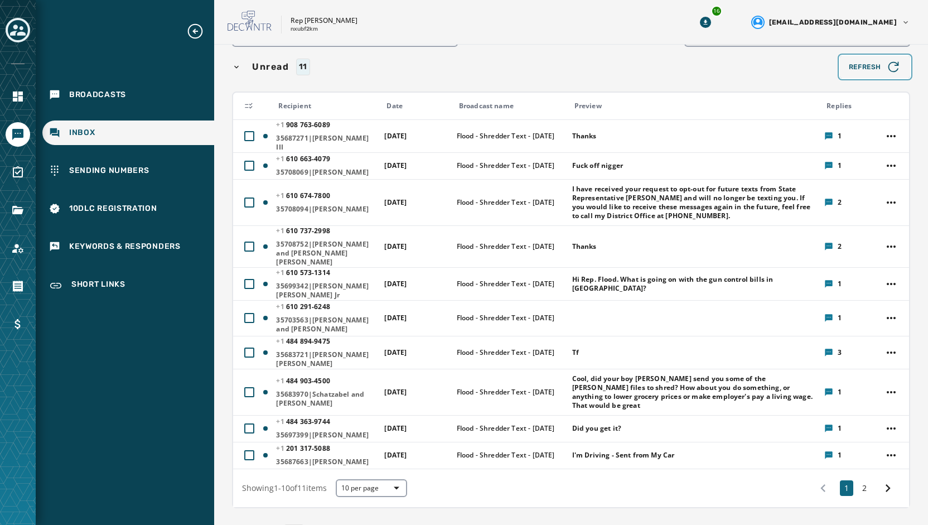
scroll to position [112, 0]
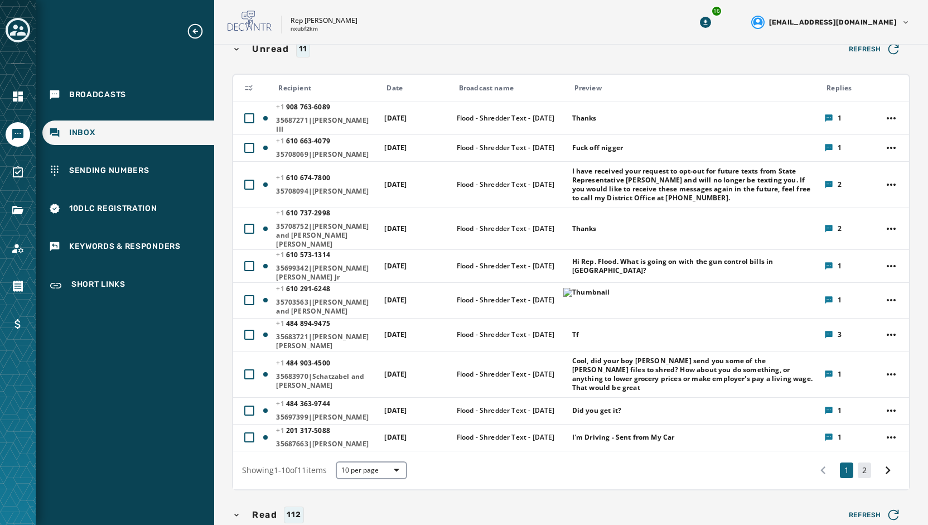
click at [858, 462] on button "2" at bounding box center [864, 470] width 13 height 16
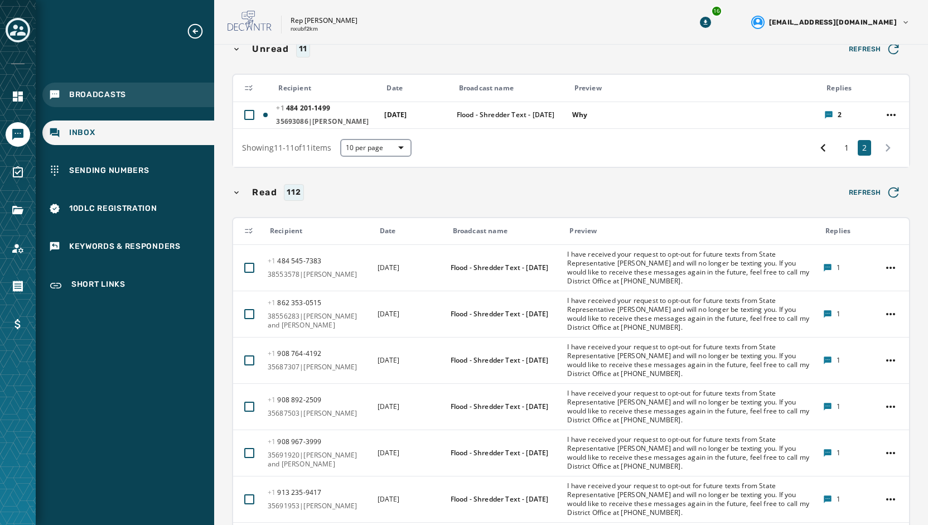
click at [86, 93] on span "Broadcasts" at bounding box center [97, 94] width 57 height 11
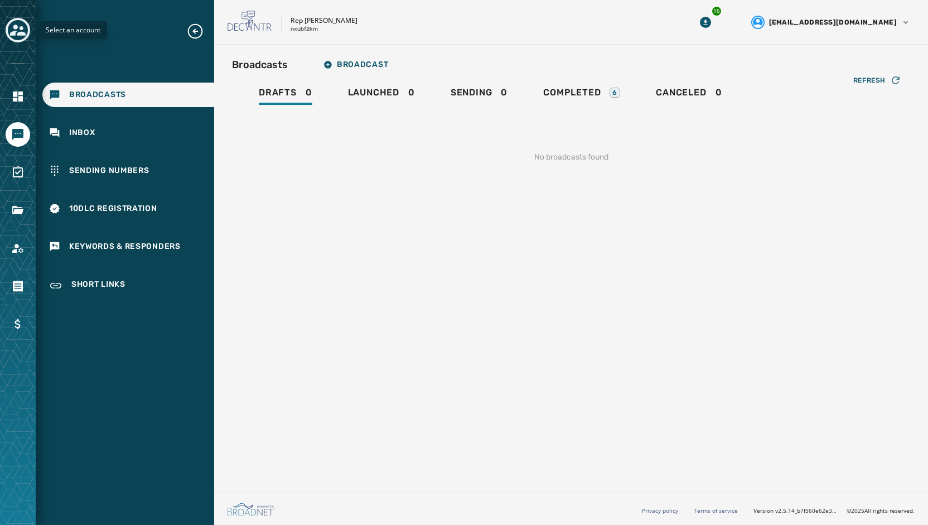
click at [23, 33] on icon "Toggle account select drawer" at bounding box center [18, 30] width 16 height 11
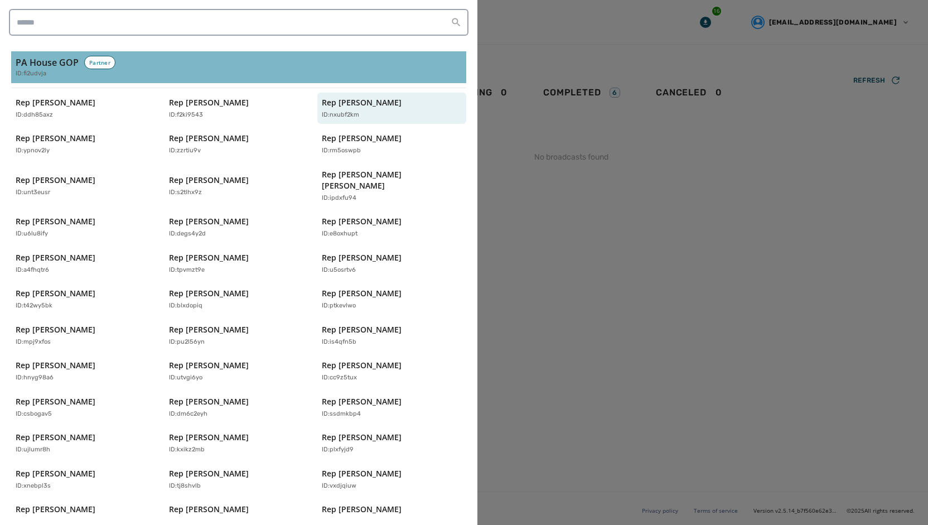
click at [37, 74] on span "ID: fi2udvja" at bounding box center [31, 73] width 31 height 9
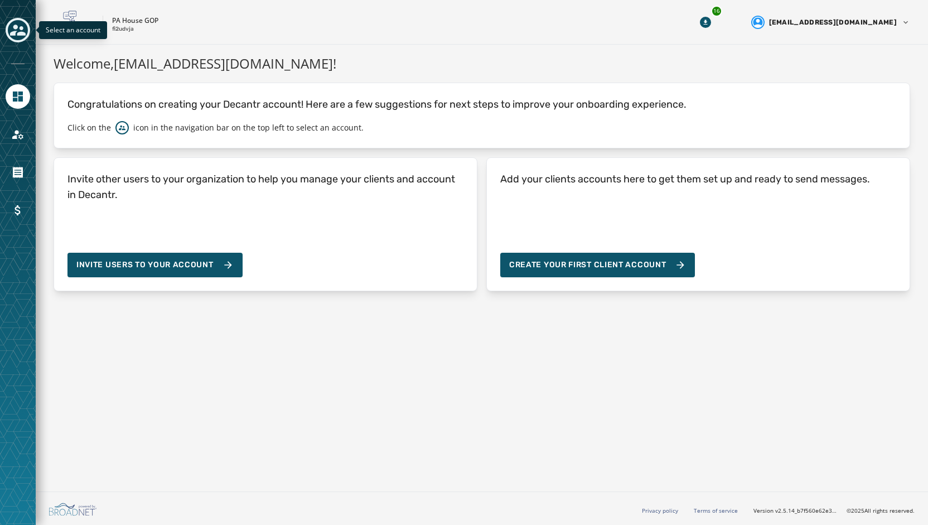
click at [17, 31] on icon "Toggle account select drawer" at bounding box center [18, 30] width 16 height 16
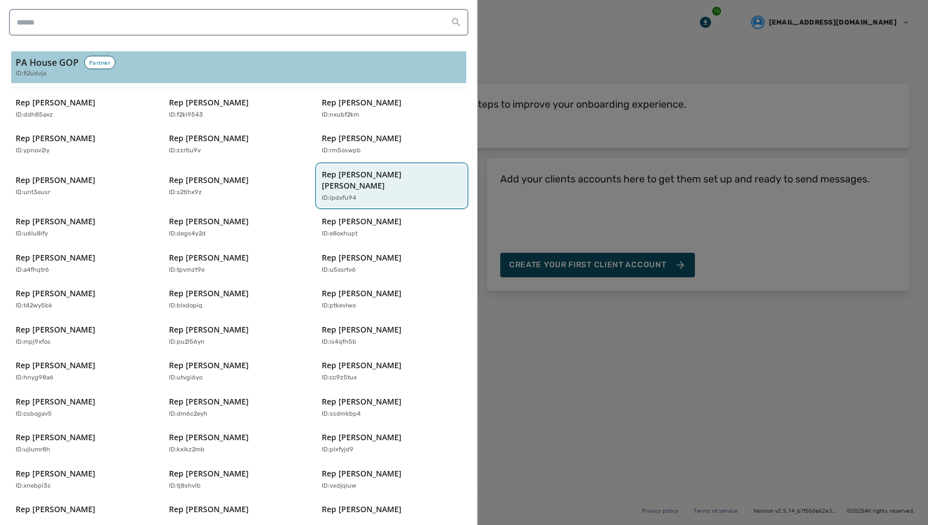
click at [379, 178] on p "Rep [PERSON_NAME] [PERSON_NAME]" at bounding box center [386, 180] width 129 height 22
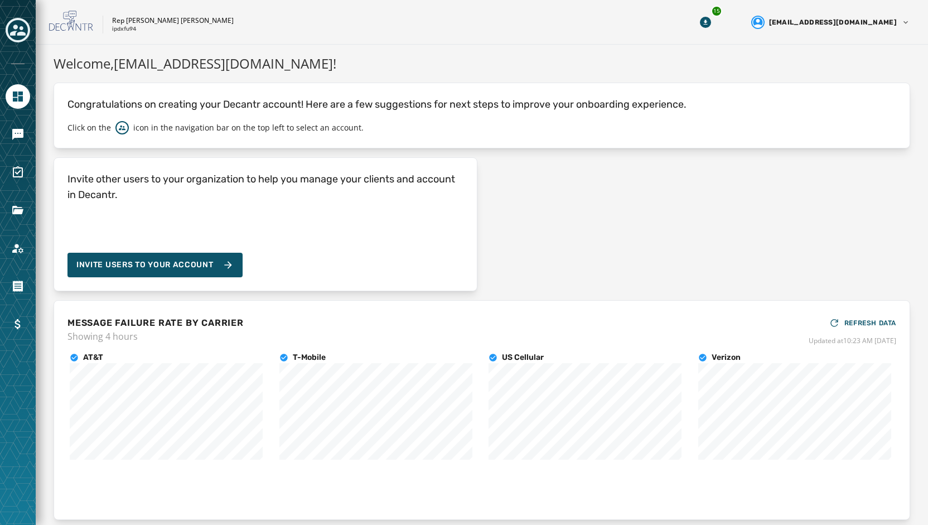
click at [15, 147] on div at bounding box center [18, 262] width 36 height 525
click at [16, 138] on icon "Navigate to Messaging" at bounding box center [17, 134] width 13 height 13
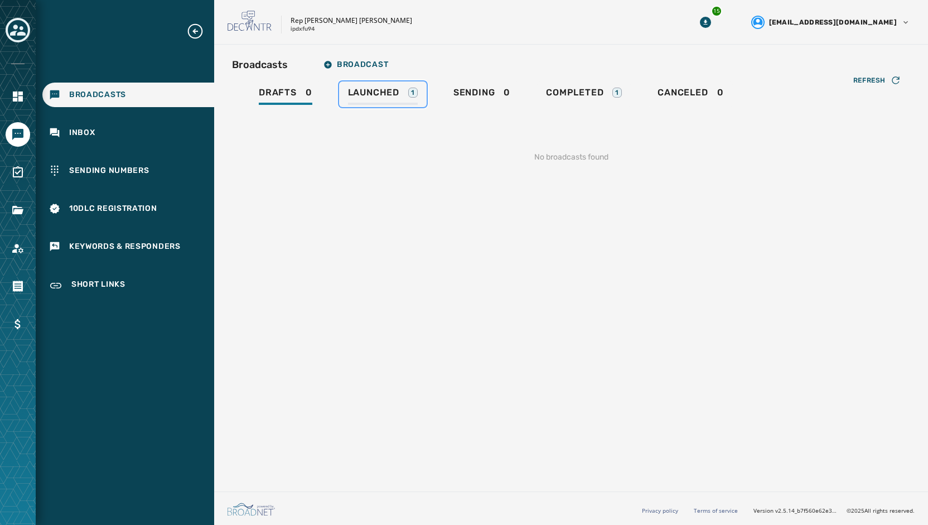
click at [378, 84] on link "Launched 1" at bounding box center [383, 94] width 88 height 26
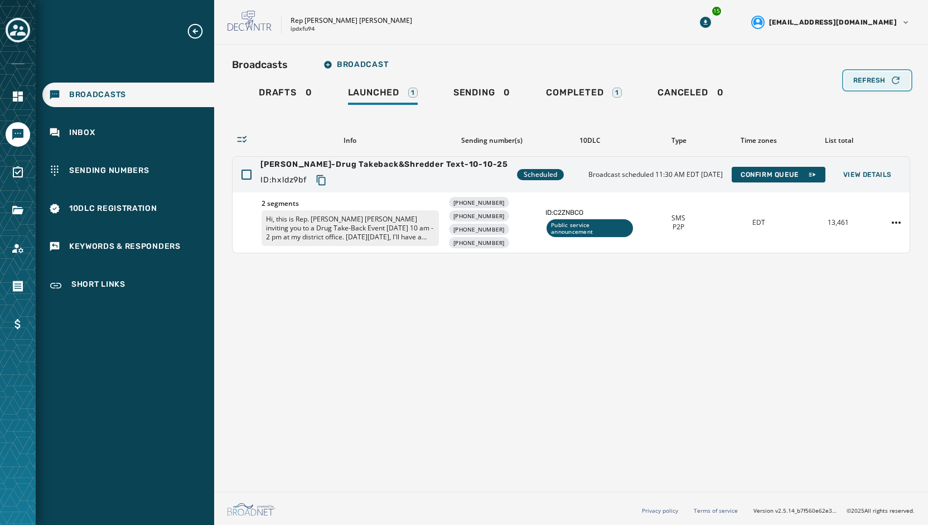
click at [876, 76] on span "Refresh" at bounding box center [869, 80] width 32 height 9
drag, startPoint x: 866, startPoint y: 174, endPoint x: 645, endPoint y: 122, distance: 226.3
click at [647, 123] on div "Refresh Info Sending number(s) 10DLC Type Time zones List total Grimm Krupa-Dru…" at bounding box center [571, 180] width 678 height 146
click at [413, 504] on footer "Privacy policy Terms of service Version v2.5.14_b7f560e62e3347fd09829e8ac992291…" at bounding box center [571, 507] width 714 height 33
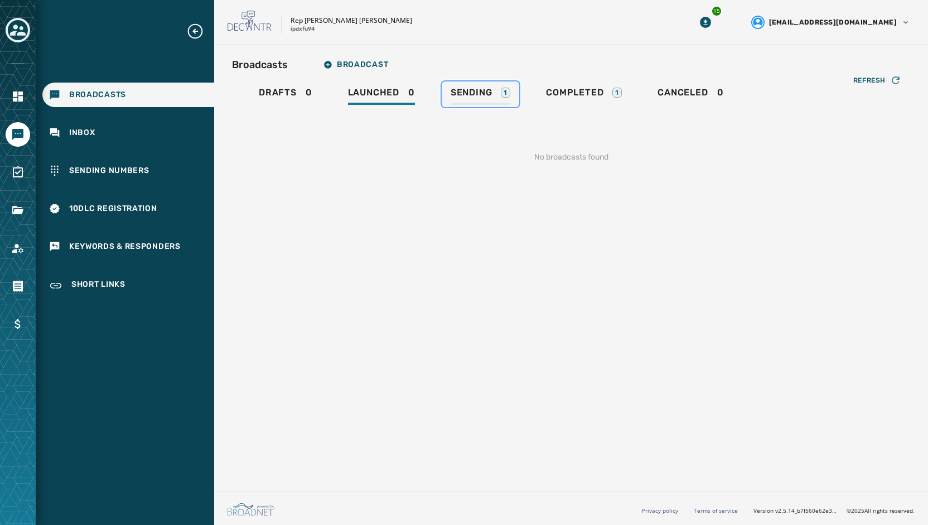
click at [470, 91] on span "Sending" at bounding box center [472, 92] width 42 height 11
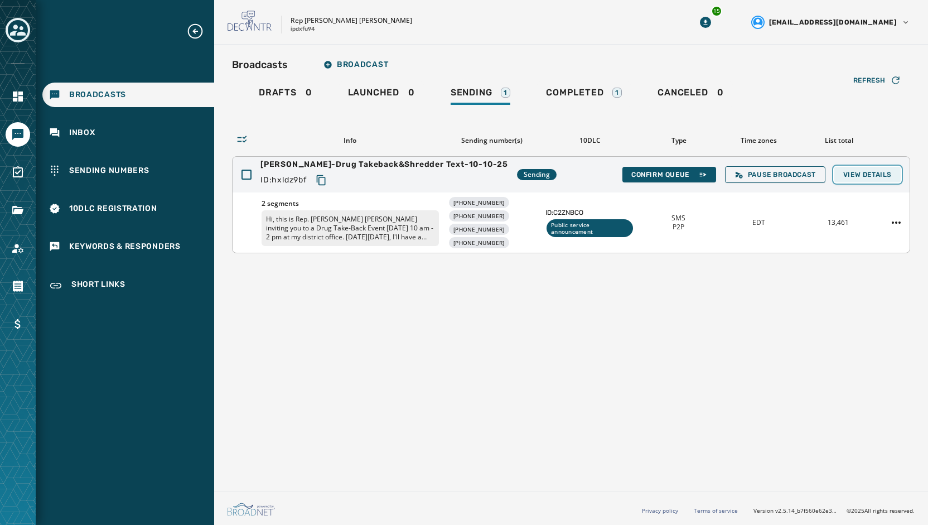
click at [852, 175] on span "View Details" at bounding box center [867, 174] width 49 height 9
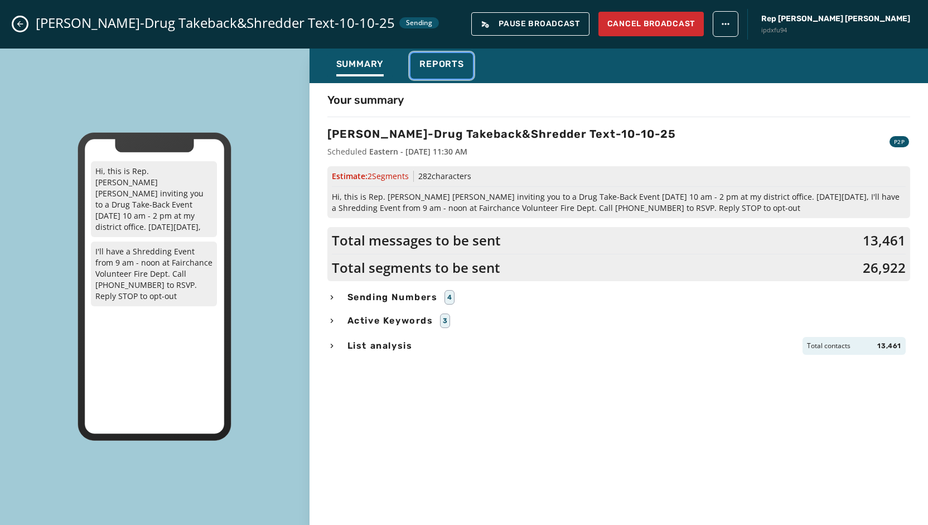
click at [433, 54] on button "Reports" at bounding box center [441, 66] width 62 height 26
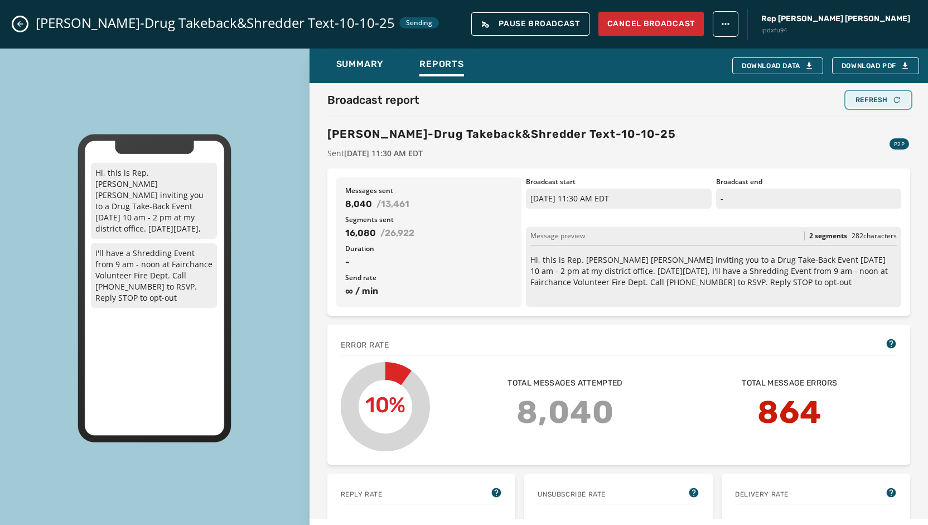
click at [856, 102] on div "Refresh" at bounding box center [879, 99] width 46 height 9
click at [876, 95] on div "Refresh" at bounding box center [879, 99] width 46 height 9
click at [860, 100] on div "Refresh" at bounding box center [879, 99] width 46 height 9
click at [856, 102] on div "Refresh" at bounding box center [879, 99] width 46 height 9
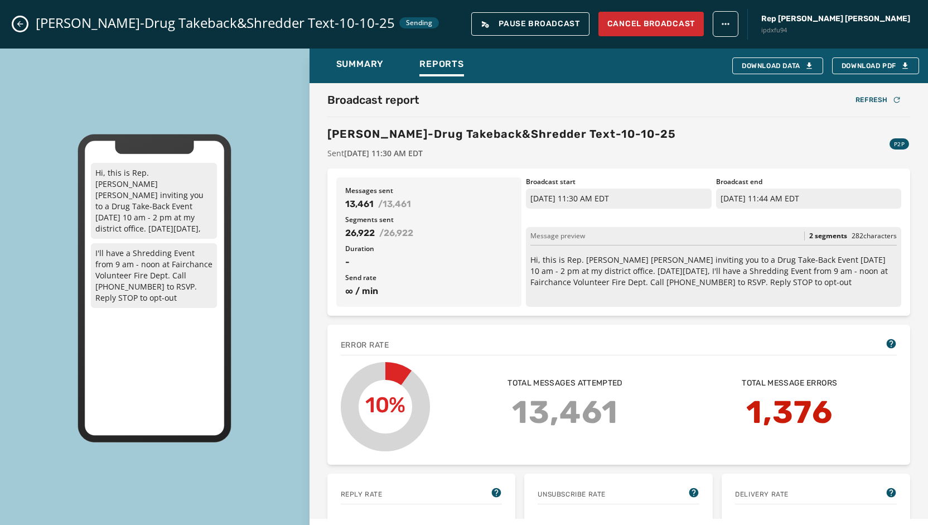
click at [23, 25] on icon "Close admin drawer" at bounding box center [20, 24] width 9 height 9
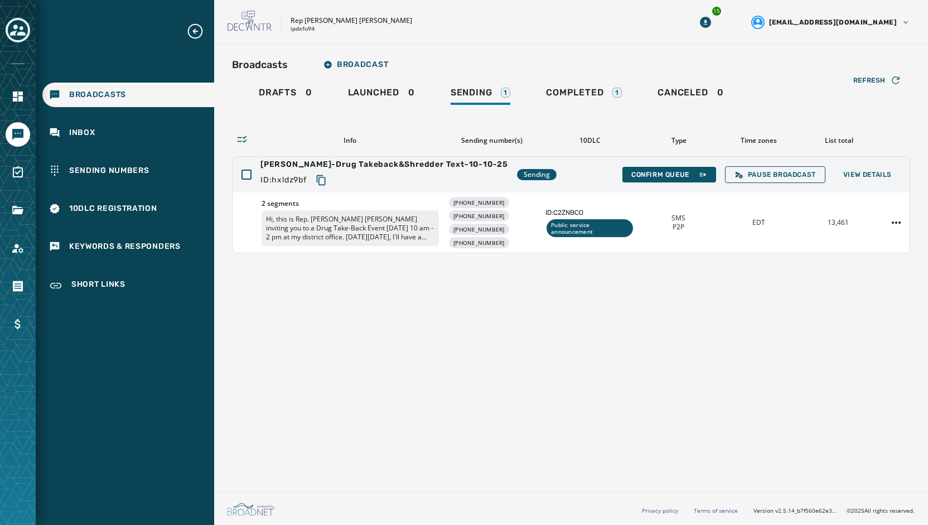
click at [379, 107] on div "Refresh Info Sending number(s) 10DLC Type Time zones List total Grimm Krupa-Dru…" at bounding box center [571, 180] width 678 height 146
click at [378, 103] on div "Launched 0" at bounding box center [381, 96] width 67 height 18
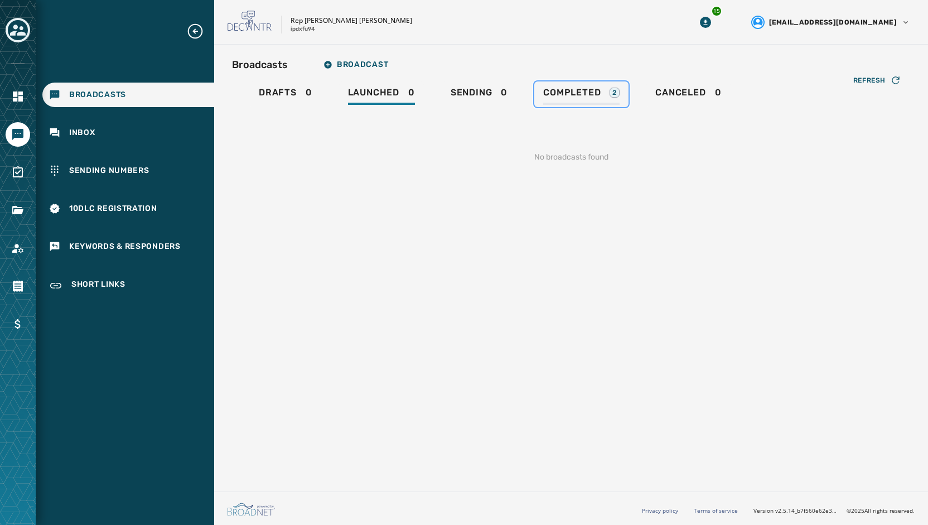
click at [566, 98] on span "Completed" at bounding box center [571, 92] width 57 height 11
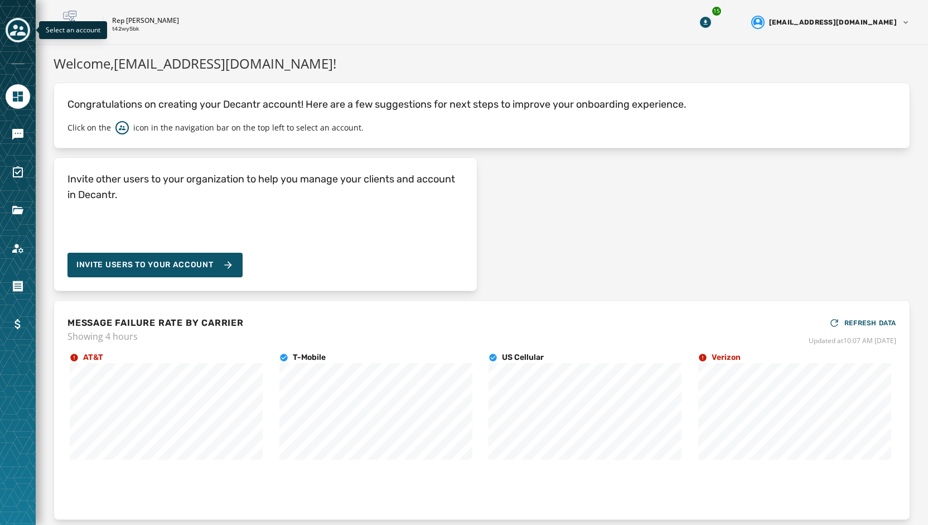
click at [15, 27] on icon "Toggle account select drawer" at bounding box center [18, 30] width 16 height 11
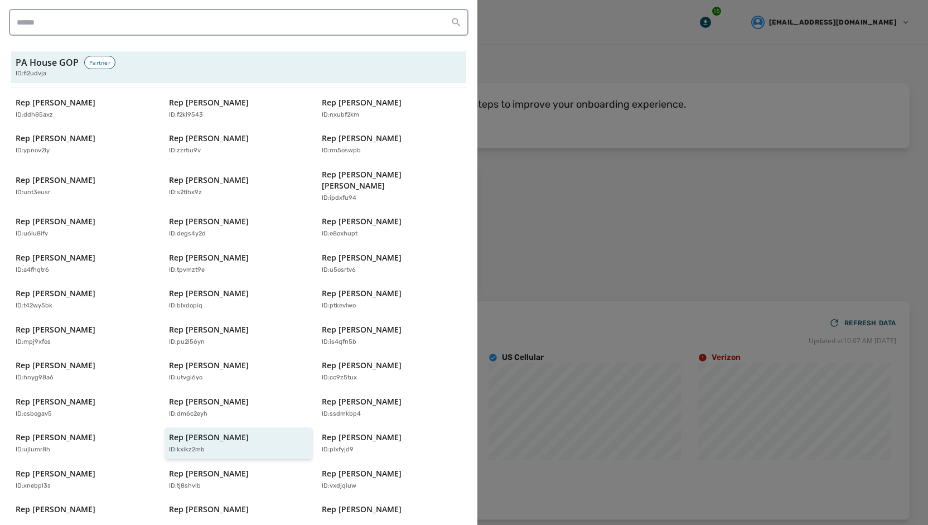
scroll to position [56, 0]
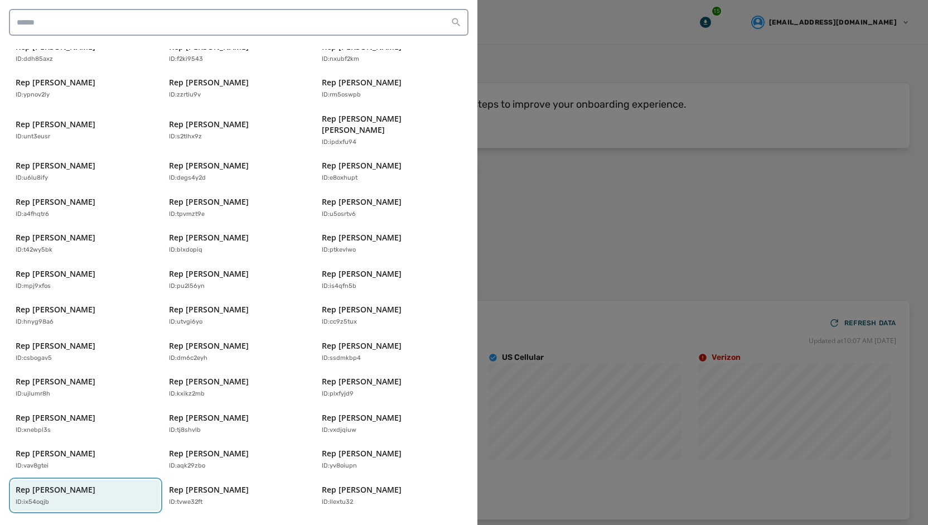
click at [86, 484] on p "Rep Milou Mackenzie" at bounding box center [56, 489] width 80 height 11
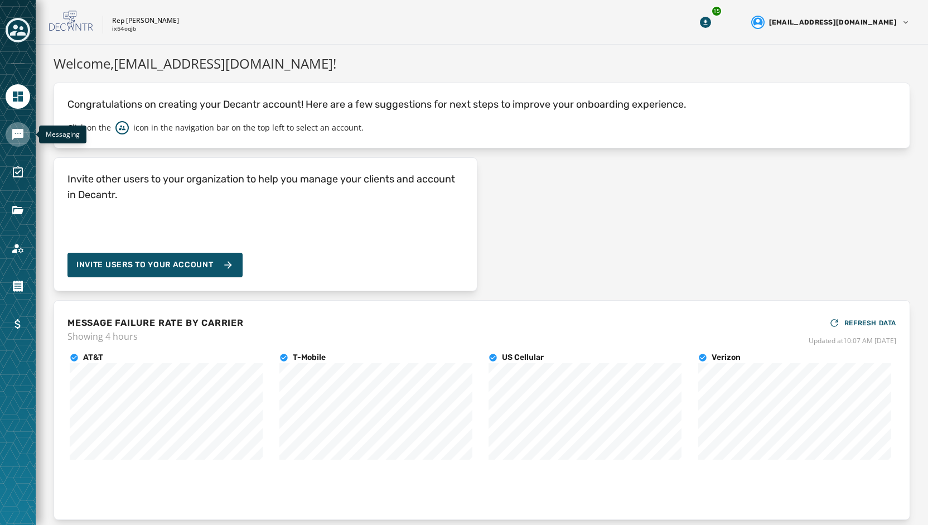
click at [16, 136] on icon "Navigate to Messaging" at bounding box center [17, 134] width 11 height 11
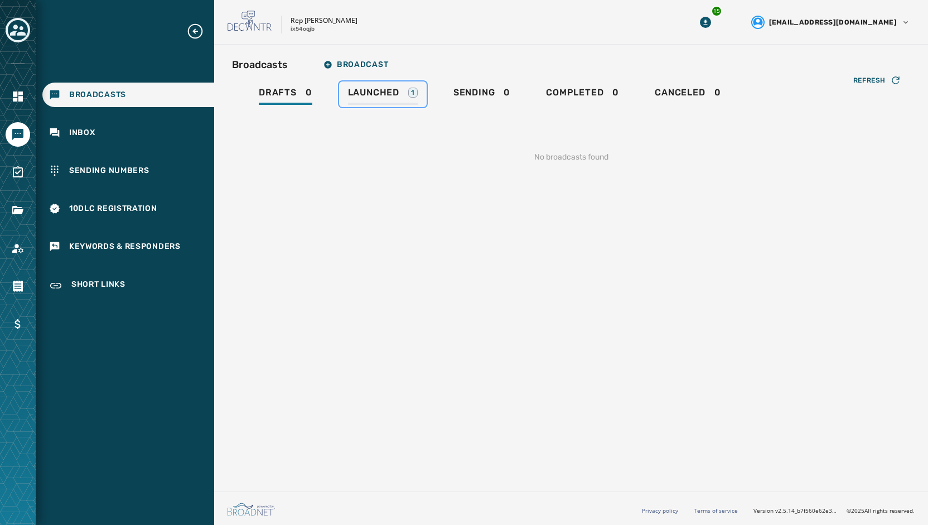
click at [351, 94] on span "Launched" at bounding box center [373, 92] width 51 height 11
click at [463, 84] on link "Sending 1" at bounding box center [481, 94] width 78 height 26
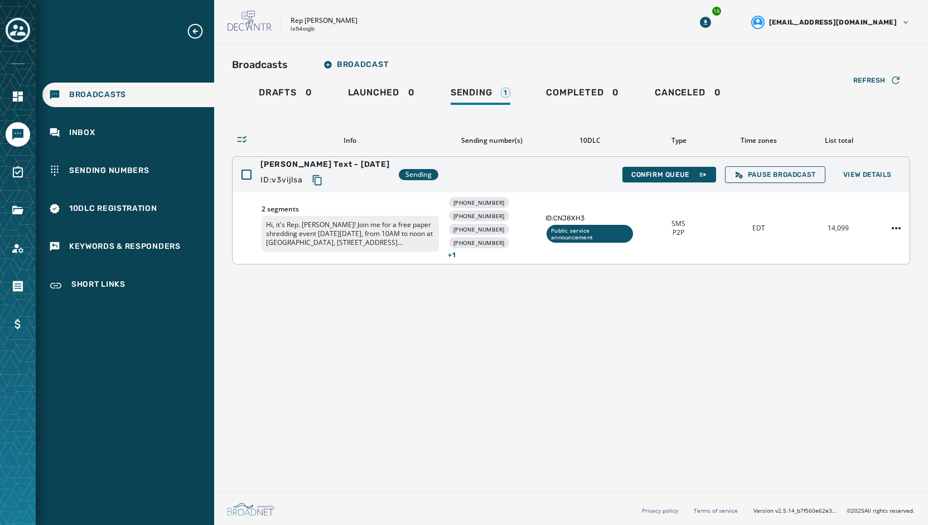
click at [872, 165] on div "Mackenzie - Shredder Text - 10-10-25 ID: v3vijlsa Sending Confirm Queue Pause B…" at bounding box center [571, 175] width 677 height 36
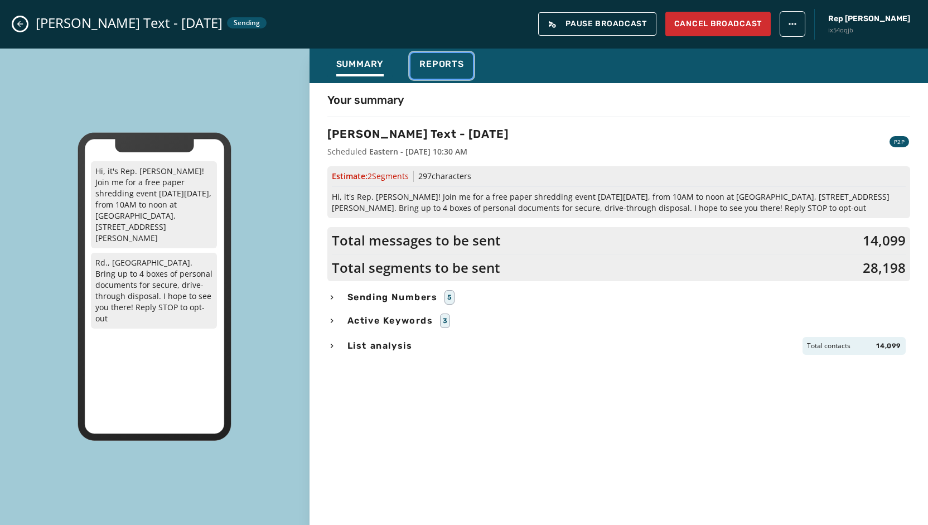
click at [433, 66] on span "Reports" at bounding box center [441, 64] width 45 height 11
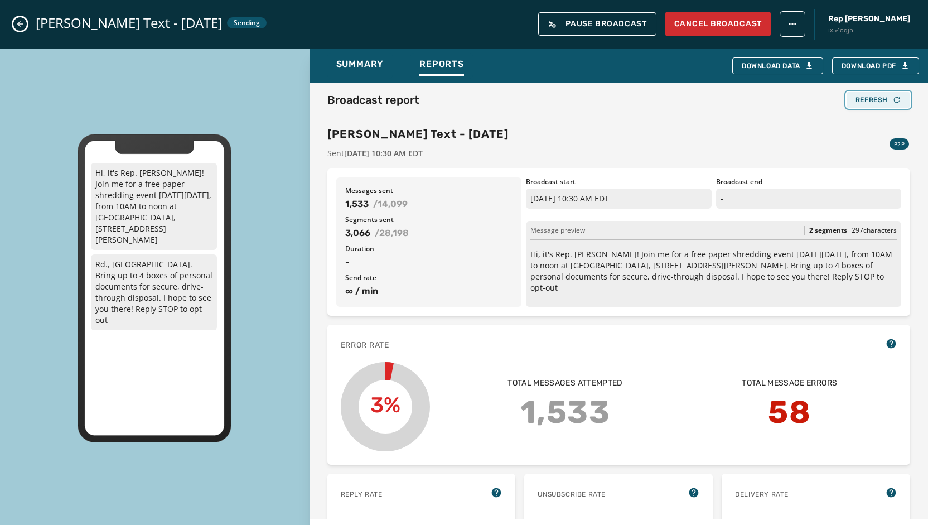
click at [869, 96] on div "Refresh" at bounding box center [879, 99] width 46 height 9
click at [876, 100] on div "Refresh" at bounding box center [879, 99] width 46 height 9
click at [872, 109] on div "Broadcast report Refresh Mackenzie - Shredder Text - 10-10-25 Sent October 10, …" at bounding box center [618, 125] width 583 height 67
click at [867, 96] on div "Refresh" at bounding box center [879, 99] width 46 height 9
click at [856, 98] on div "Refresh" at bounding box center [879, 99] width 46 height 9
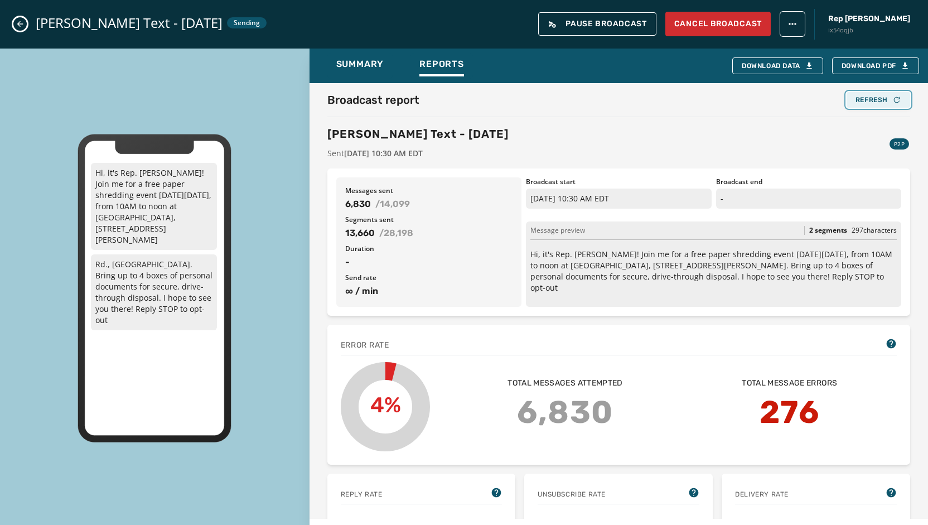
click at [871, 101] on div "Refresh" at bounding box center [879, 99] width 46 height 9
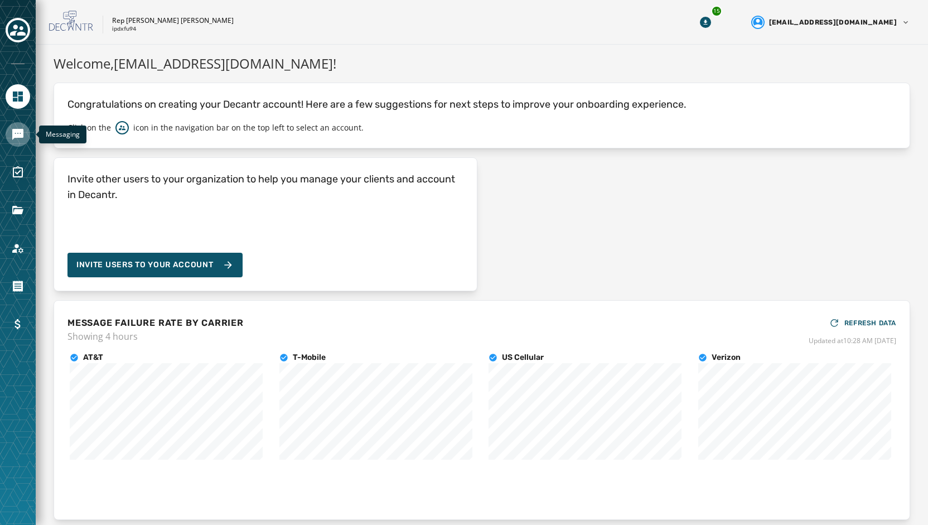
click at [12, 136] on icon "Navigate to Messaging" at bounding box center [17, 134] width 11 height 11
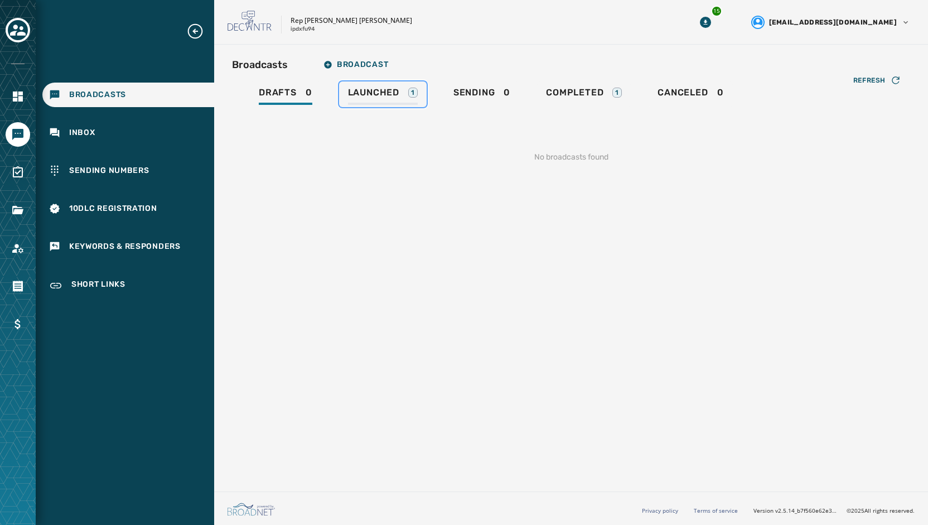
click at [370, 95] on span "Launched" at bounding box center [373, 92] width 51 height 11
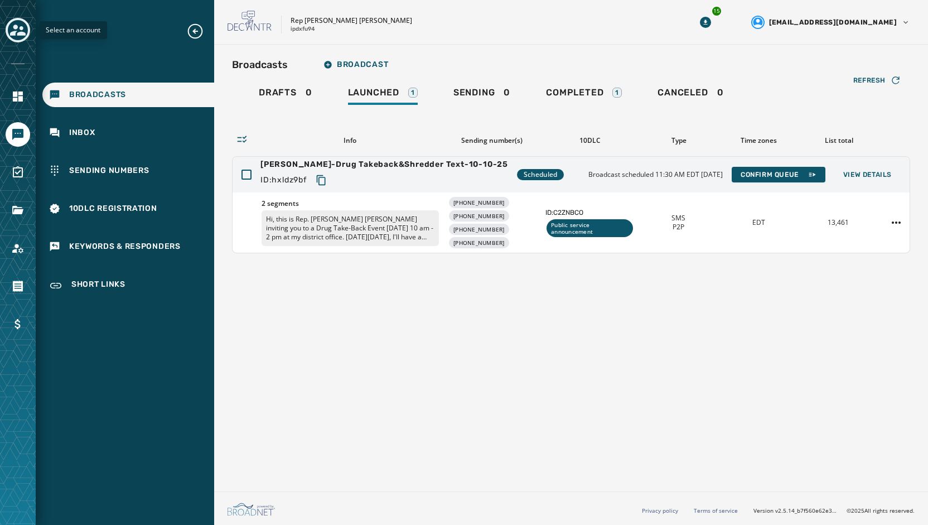
click at [22, 36] on icon "Toggle account select drawer" at bounding box center [18, 30] width 16 height 16
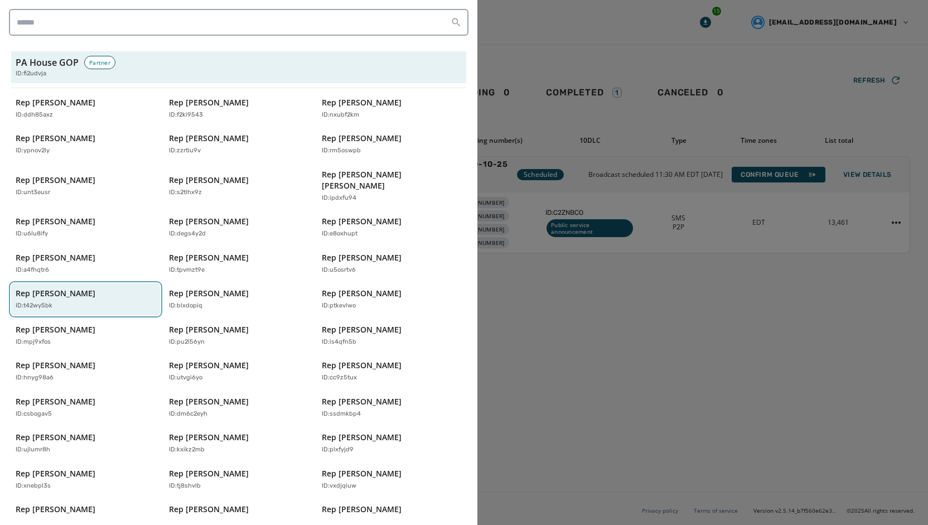
click at [51, 288] on p "Rep [PERSON_NAME]" at bounding box center [56, 293] width 80 height 11
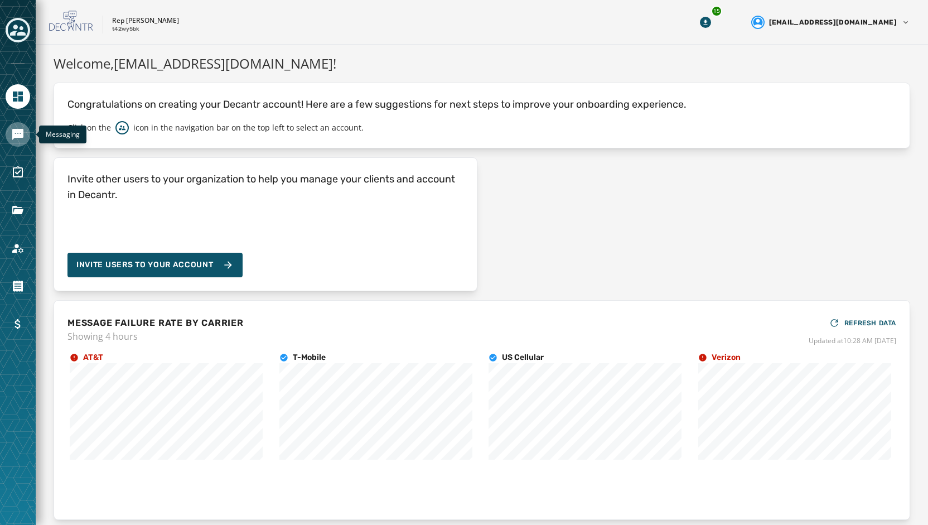
click at [10, 136] on link "Navigate to Messaging" at bounding box center [18, 134] width 25 height 25
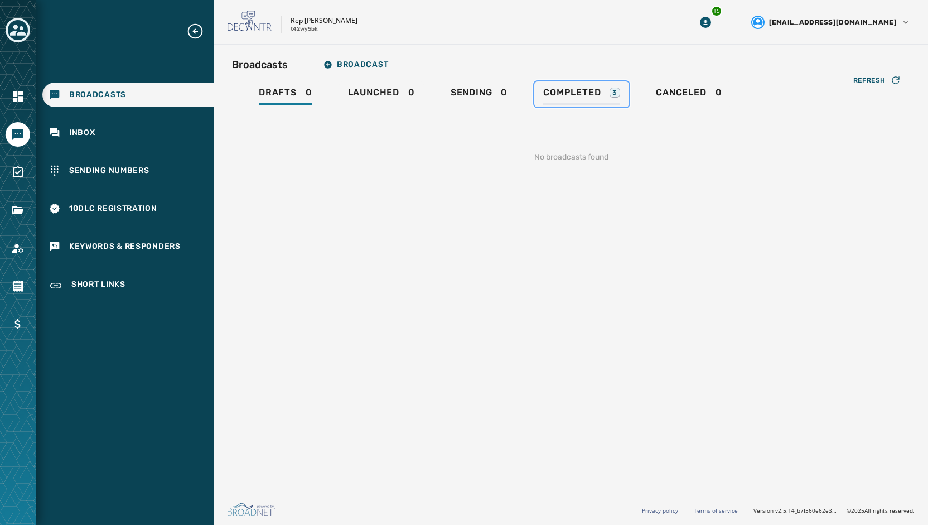
click at [571, 98] on span "Completed" at bounding box center [571, 92] width 57 height 11
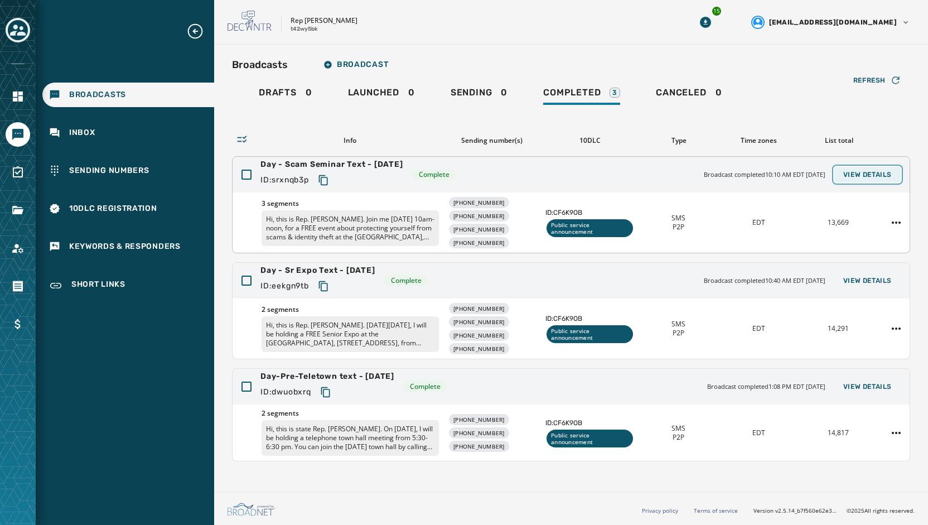
click at [880, 176] on span "View Details" at bounding box center [867, 174] width 49 height 9
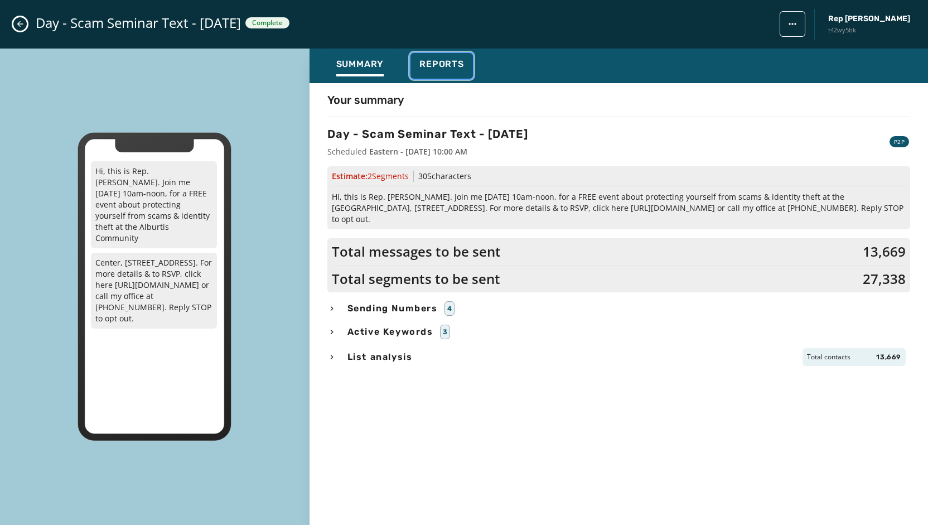
click at [436, 60] on span "Reports" at bounding box center [441, 64] width 45 height 11
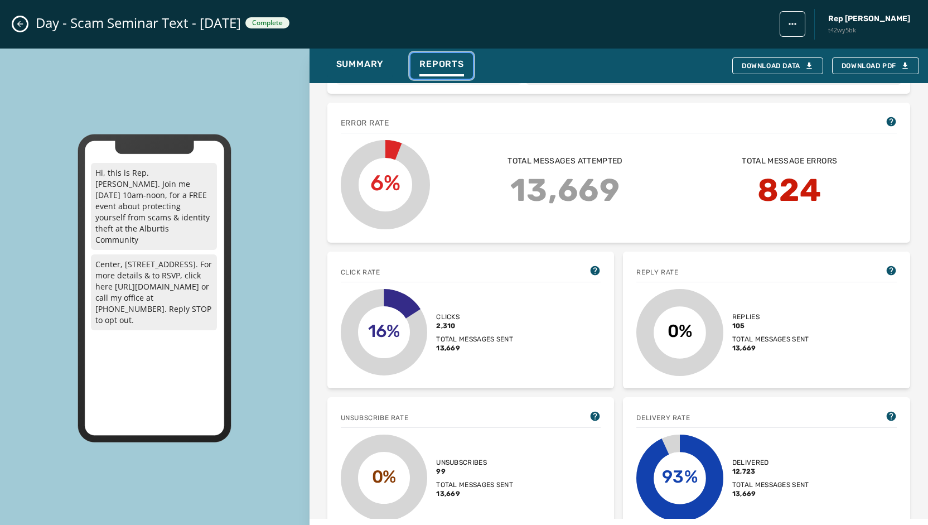
scroll to position [223, 0]
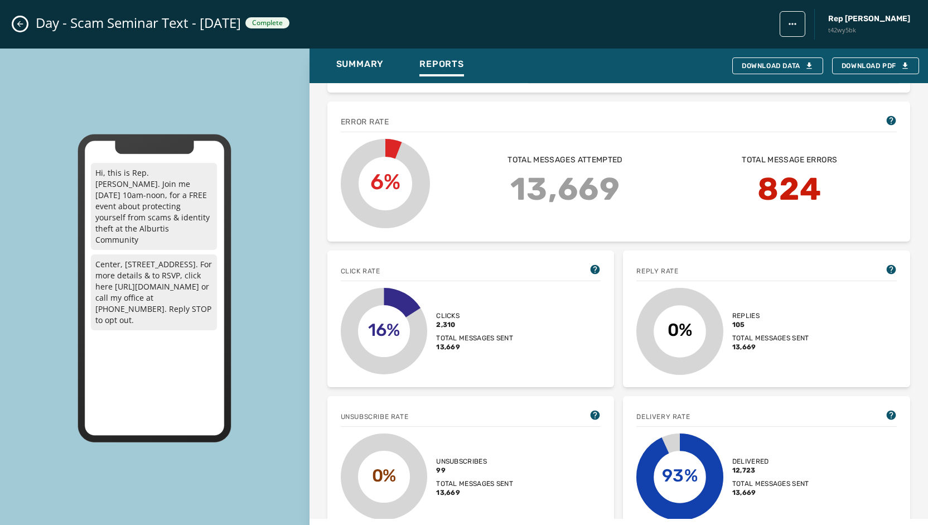
click at [23, 28] on icon "Close admin drawer" at bounding box center [20, 24] width 9 height 9
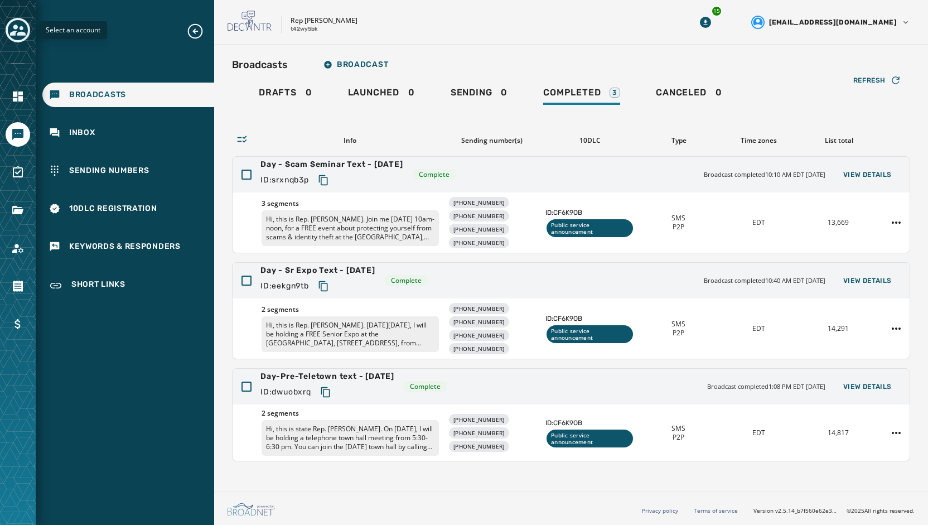
click at [23, 18] on button "Toggle account select drawer" at bounding box center [18, 30] width 25 height 25
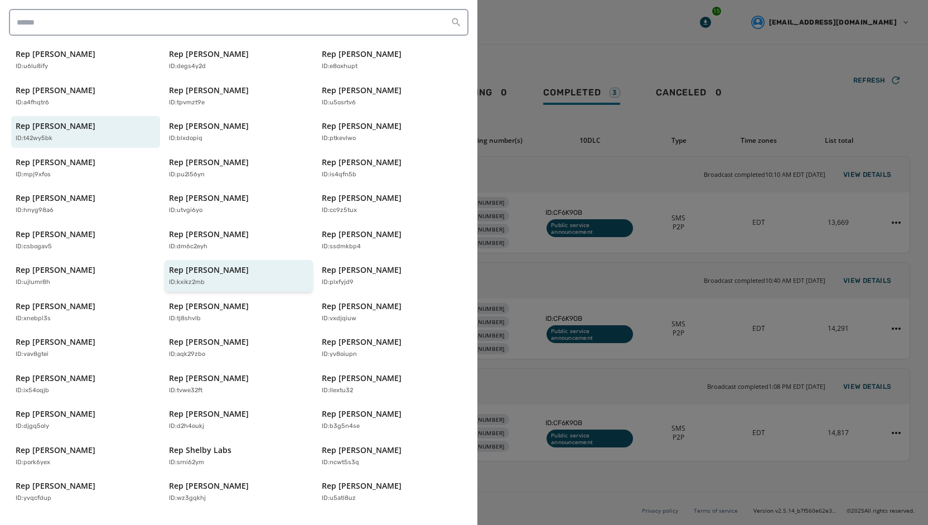
scroll to position [221, 0]
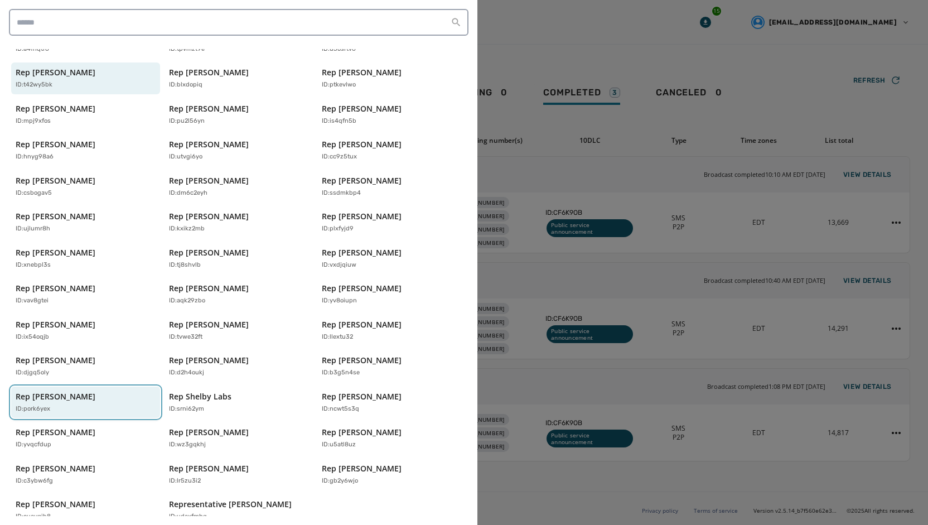
click at [104, 391] on div "Rep Russ Diamond ID: pork6yex" at bounding box center [80, 402] width 129 height 23
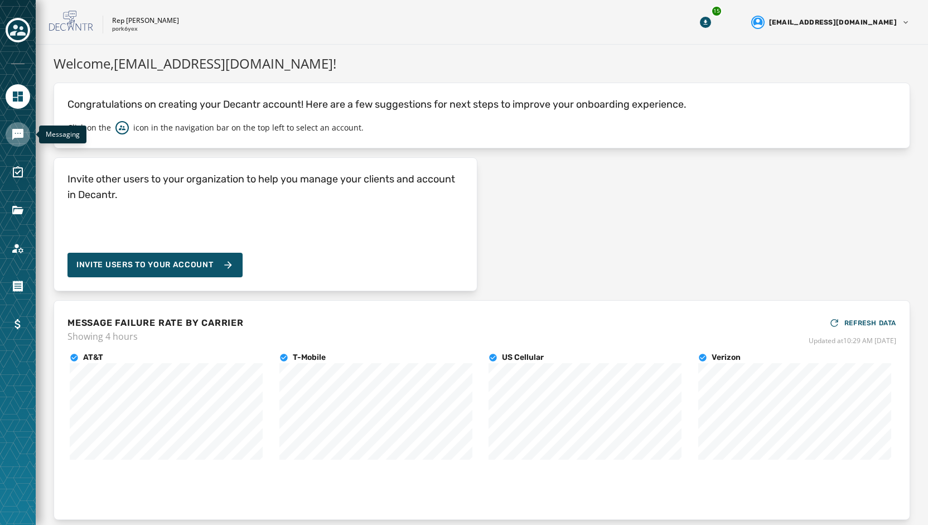
click at [21, 133] on icon "Navigate to Messaging" at bounding box center [17, 134] width 11 height 11
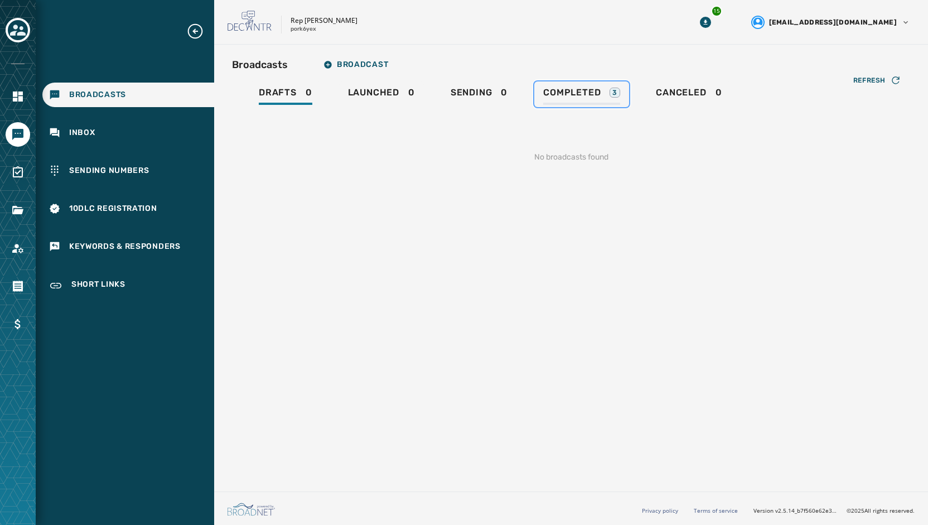
click at [578, 91] on span "Completed" at bounding box center [571, 92] width 57 height 11
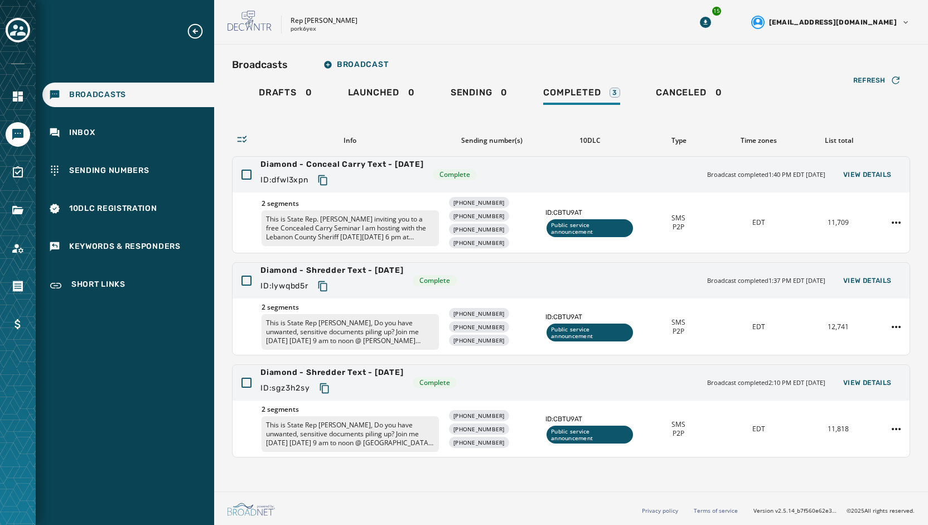
click at [18, 23] on icon "Toggle account select drawer" at bounding box center [18, 30] width 16 height 16
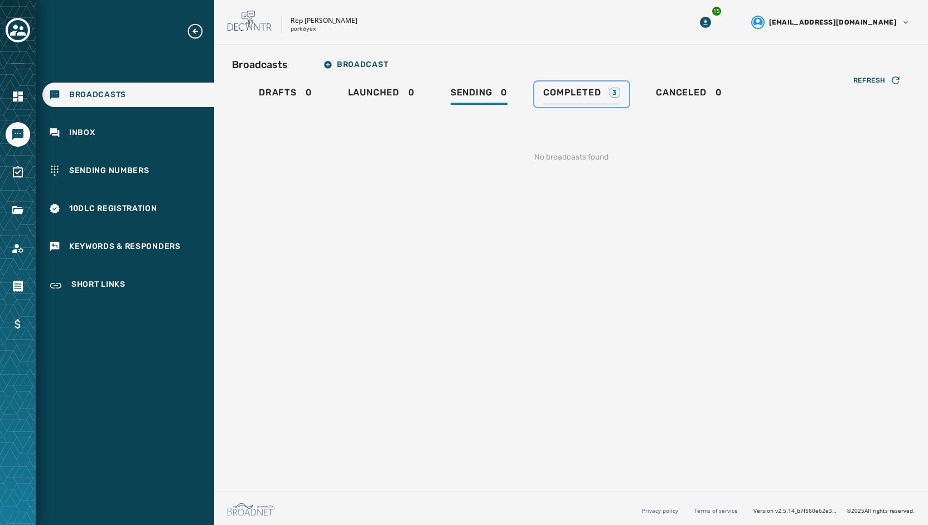
click at [574, 89] on span "Completed" at bounding box center [571, 92] width 57 height 11
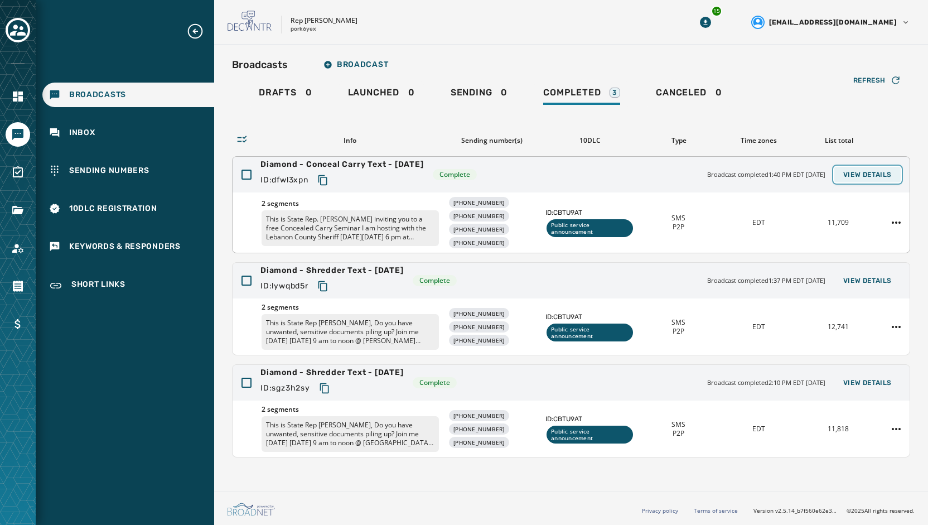
click at [872, 171] on span "View Details" at bounding box center [867, 174] width 49 height 9
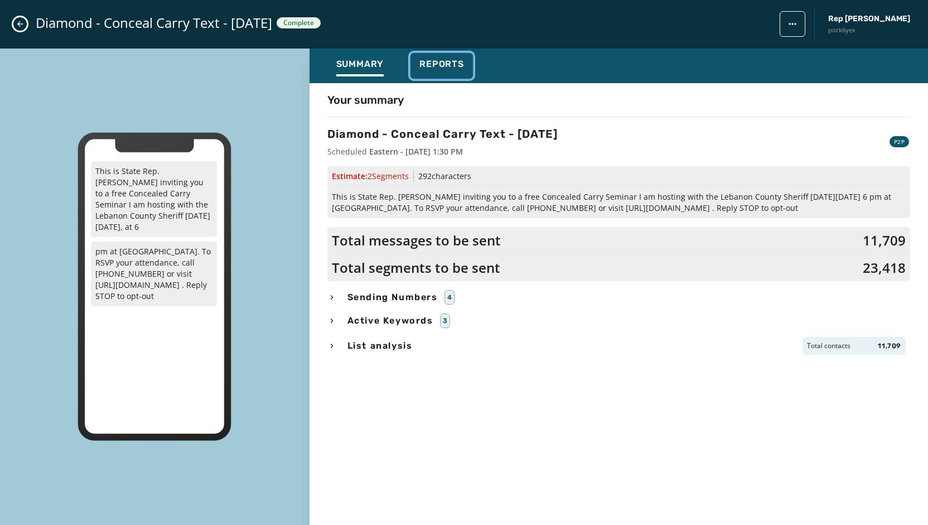
click at [432, 65] on span "Reports" at bounding box center [441, 64] width 45 height 11
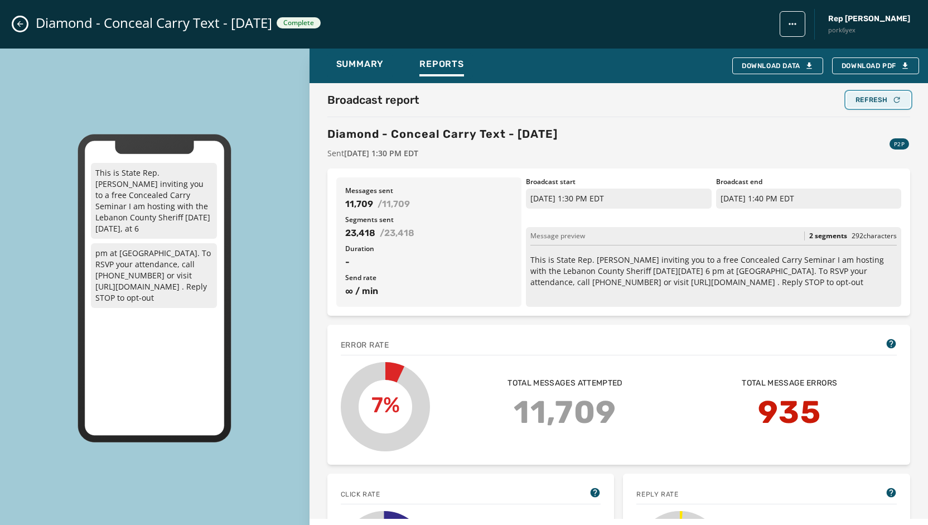
click at [868, 99] on div "Refresh" at bounding box center [879, 99] width 46 height 9
click at [20, 25] on icon "Close admin drawer" at bounding box center [20, 24] width 9 height 9
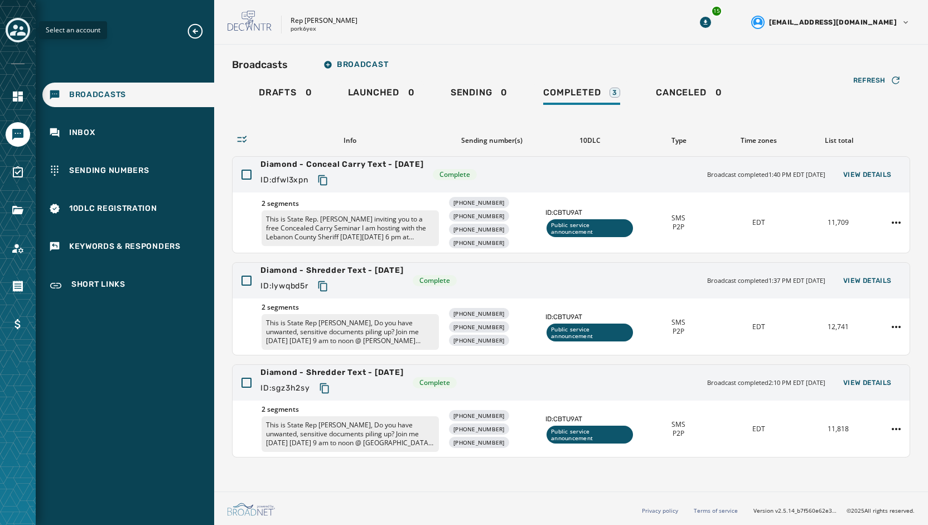
click at [22, 35] on icon "Toggle account select drawer" at bounding box center [18, 30] width 16 height 11
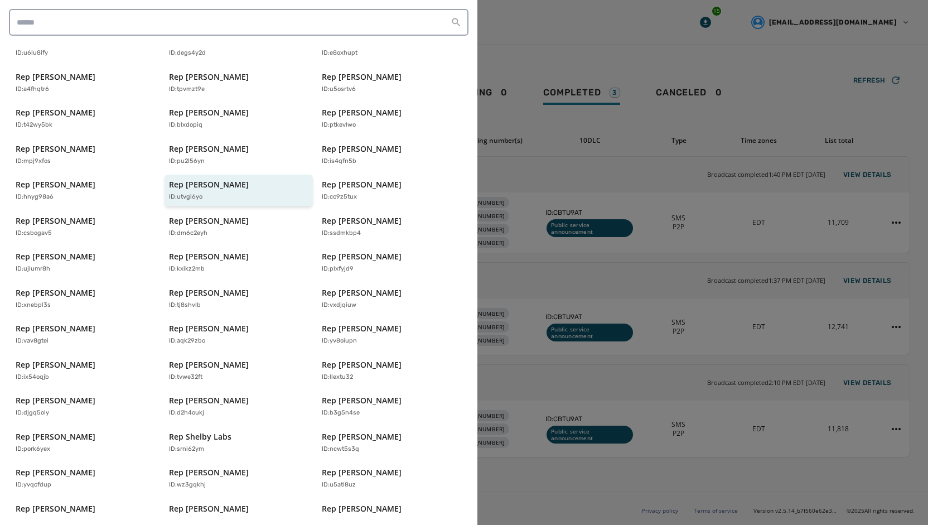
scroll to position [221, 0]
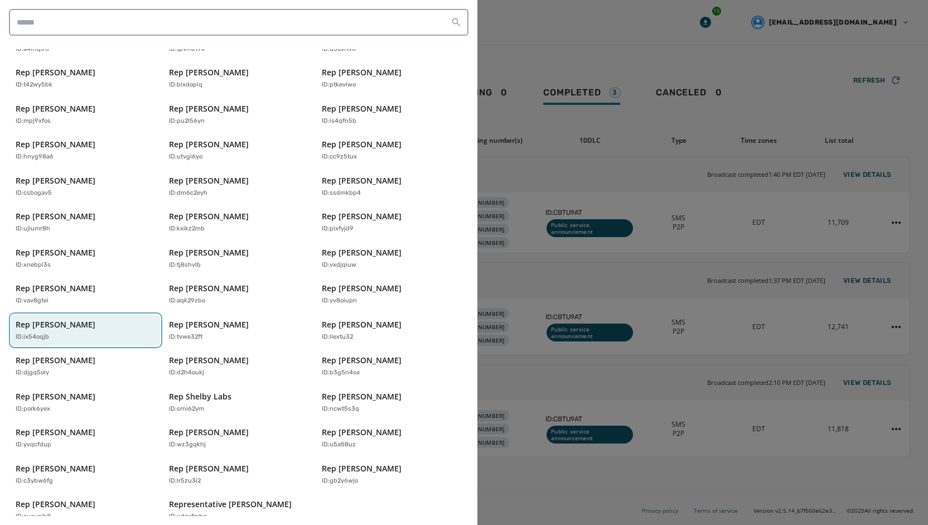
click at [87, 319] on p "Rep [PERSON_NAME]" at bounding box center [56, 324] width 80 height 11
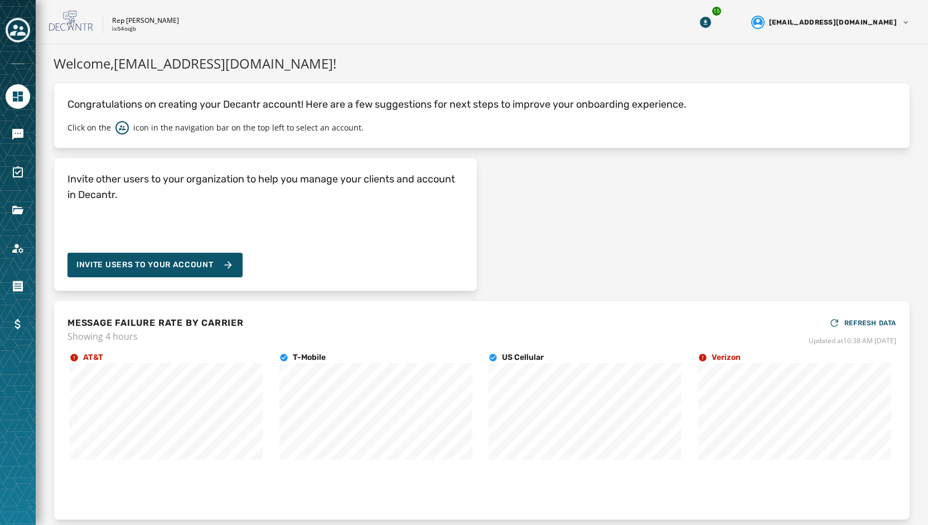
click at [0, 133] on div at bounding box center [18, 262] width 36 height 525
click at [17, 133] on icon "Navigate to Messaging" at bounding box center [17, 134] width 13 height 13
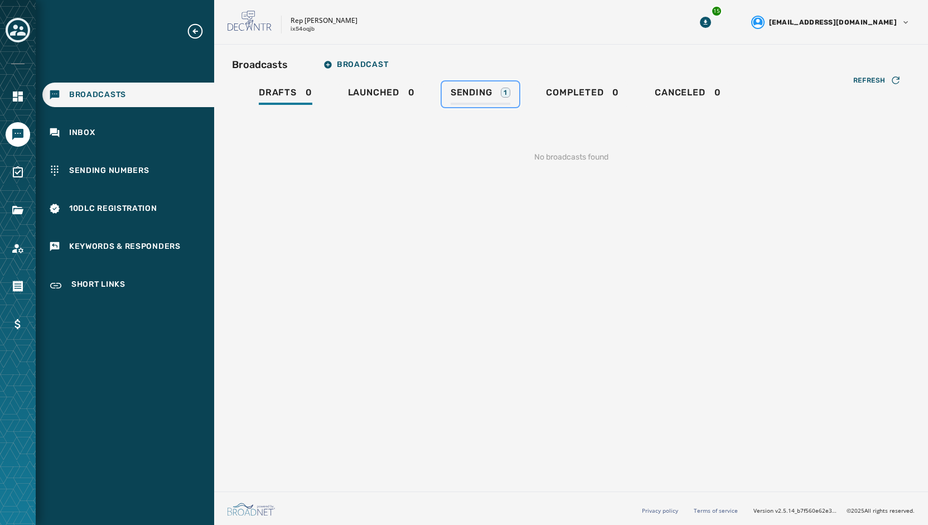
click at [463, 95] on span "Sending" at bounding box center [472, 92] width 42 height 11
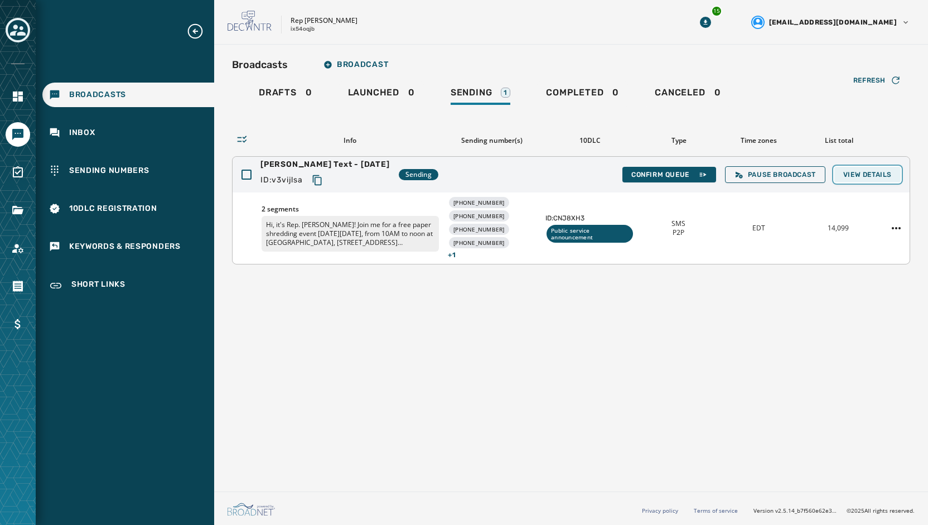
click at [872, 179] on button "View Details" at bounding box center [867, 175] width 66 height 16
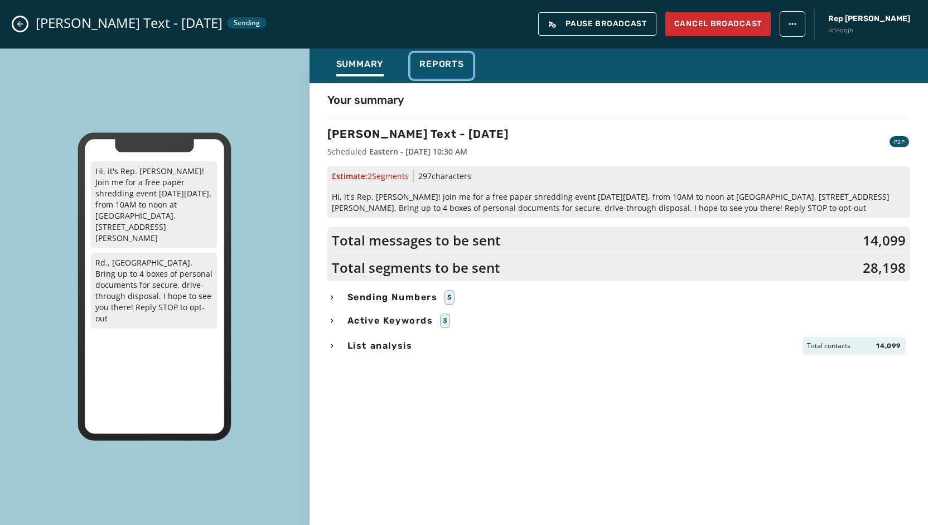
click at [442, 61] on span "Reports" at bounding box center [441, 64] width 45 height 11
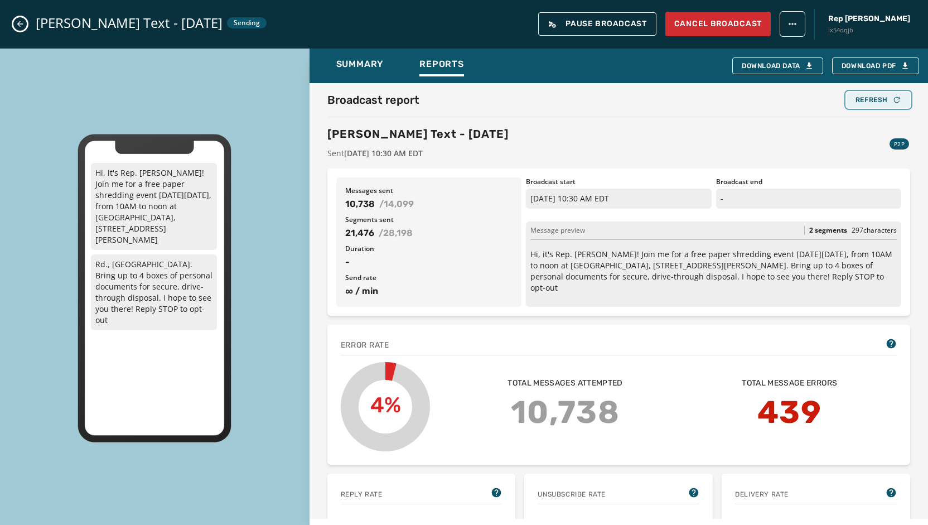
click at [860, 102] on div "Refresh" at bounding box center [879, 99] width 46 height 9
click at [876, 100] on div "Refresh" at bounding box center [879, 99] width 46 height 9
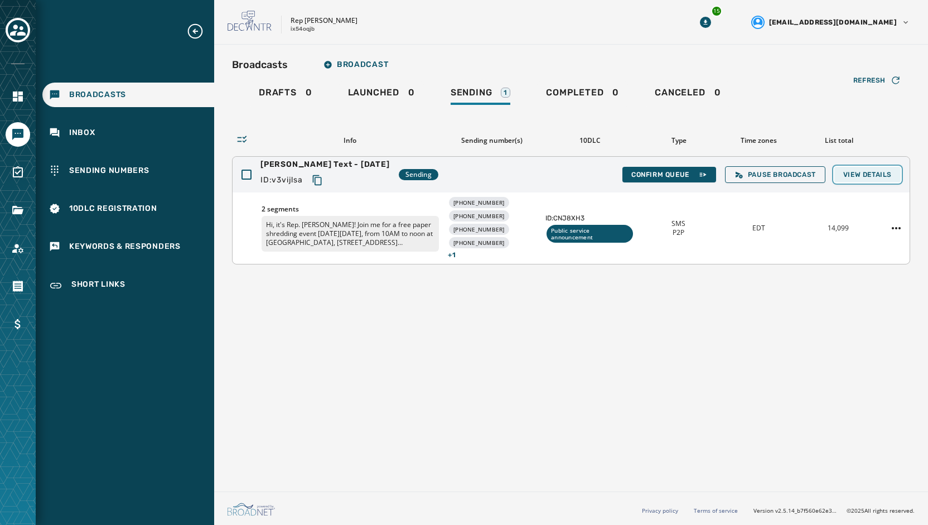
click at [863, 175] on span "View Details" at bounding box center [867, 174] width 49 height 9
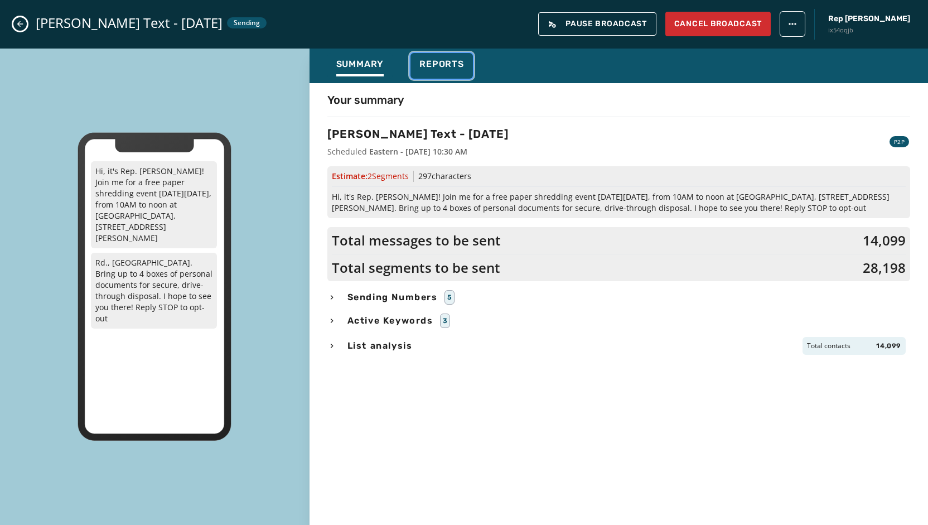
click at [454, 61] on span "Reports" at bounding box center [441, 64] width 45 height 11
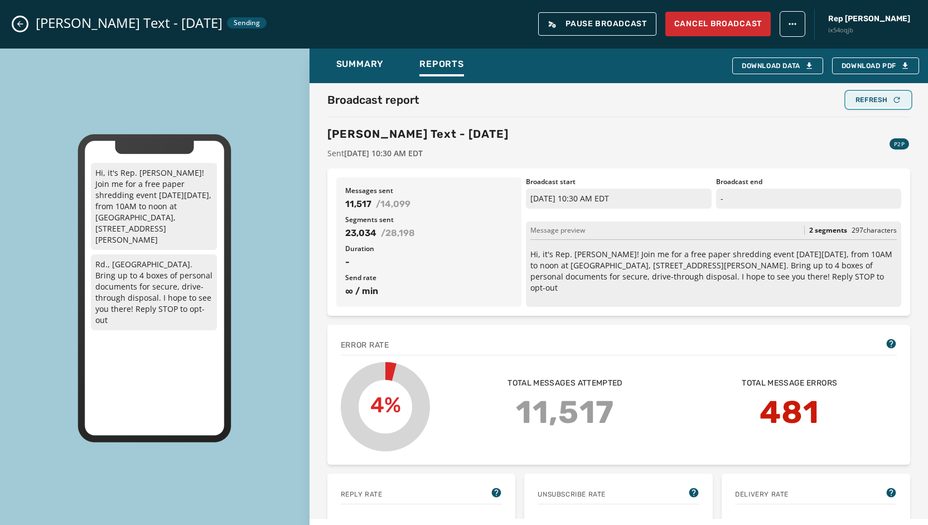
click at [872, 100] on div "Refresh" at bounding box center [879, 99] width 46 height 9
click at [872, 102] on div "Refresh" at bounding box center [879, 99] width 46 height 9
click at [856, 96] on div "Refresh" at bounding box center [879, 99] width 46 height 9
click at [17, 22] on icon "Close admin drawer" at bounding box center [20, 24] width 9 height 9
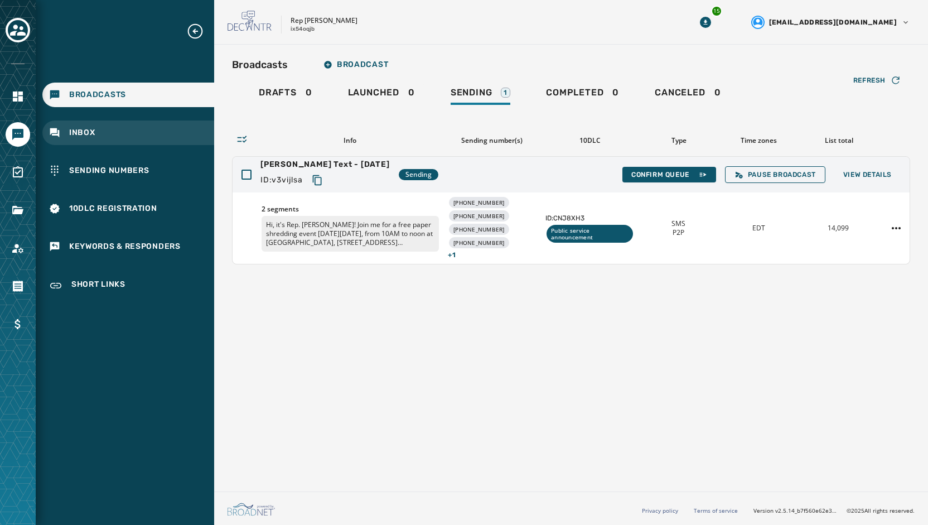
click at [96, 136] on div "Inbox" at bounding box center [128, 132] width 172 height 25
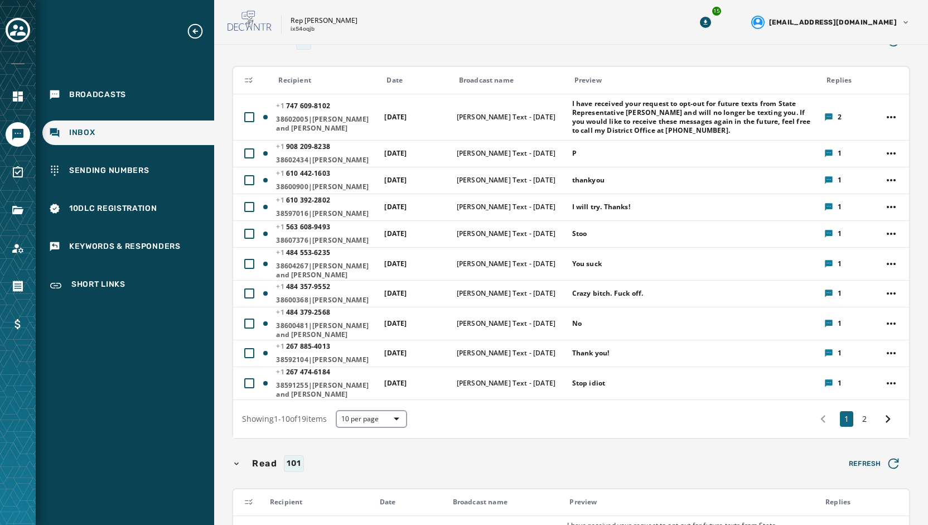
scroll to position [167, 0]
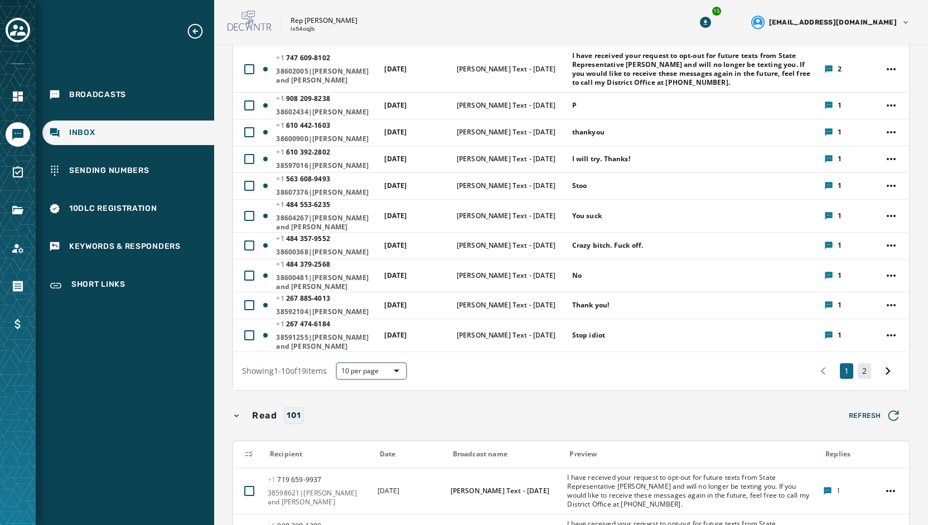
click at [858, 379] on button "2" at bounding box center [864, 371] width 13 height 16
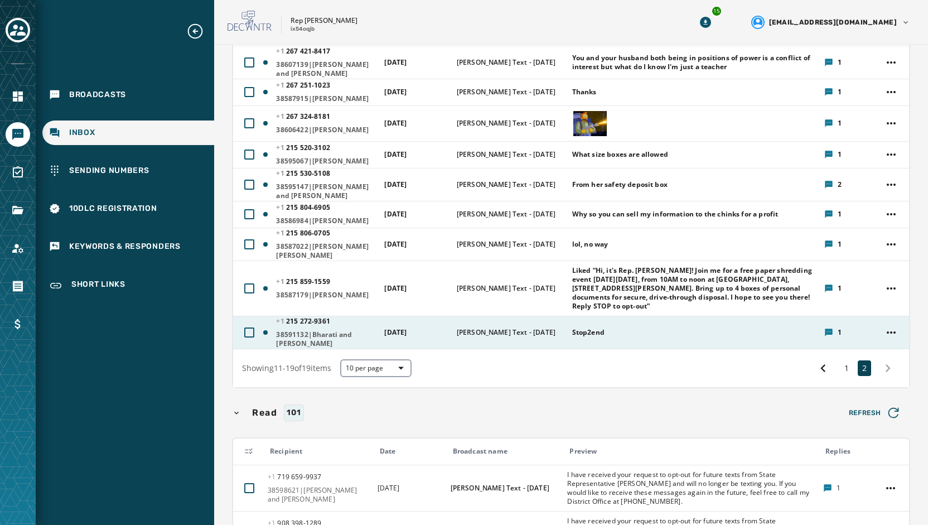
scroll to position [112, 0]
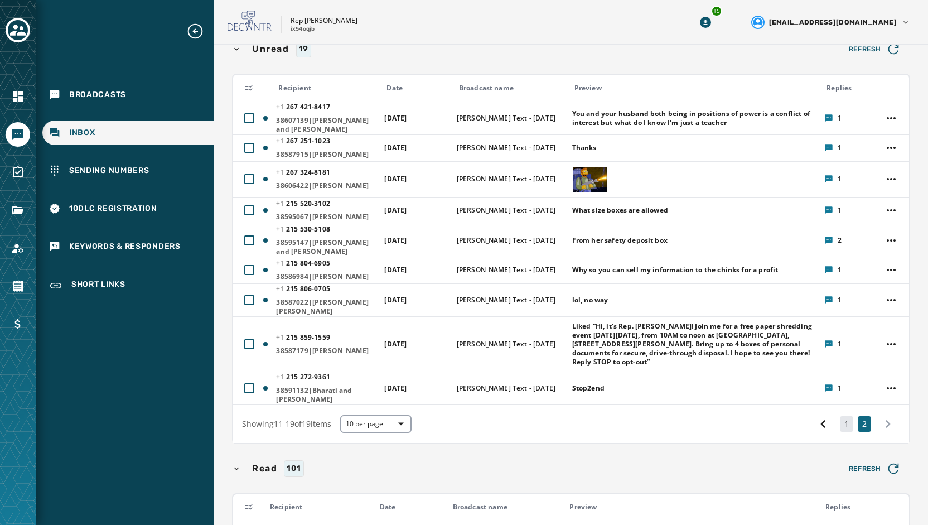
click at [840, 419] on button "1" at bounding box center [846, 424] width 13 height 16
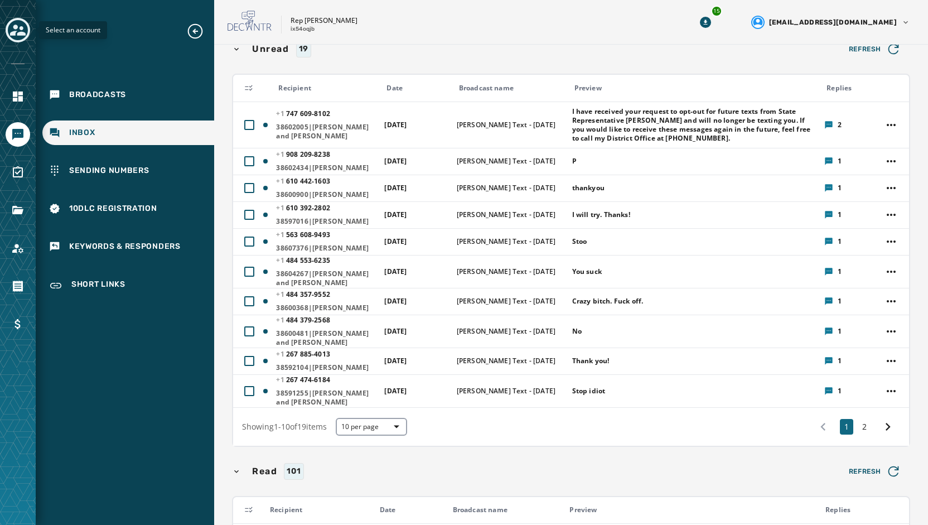
click at [18, 33] on icon "Toggle account select drawer" at bounding box center [18, 30] width 16 height 11
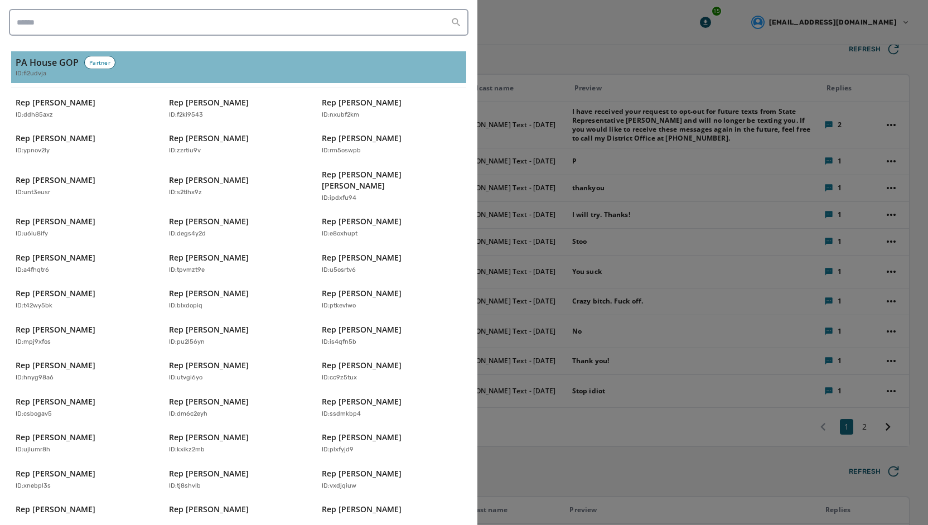
click at [32, 71] on span "ID: fi2udvja" at bounding box center [31, 73] width 31 height 9
